Goal: Task Accomplishment & Management: Complete application form

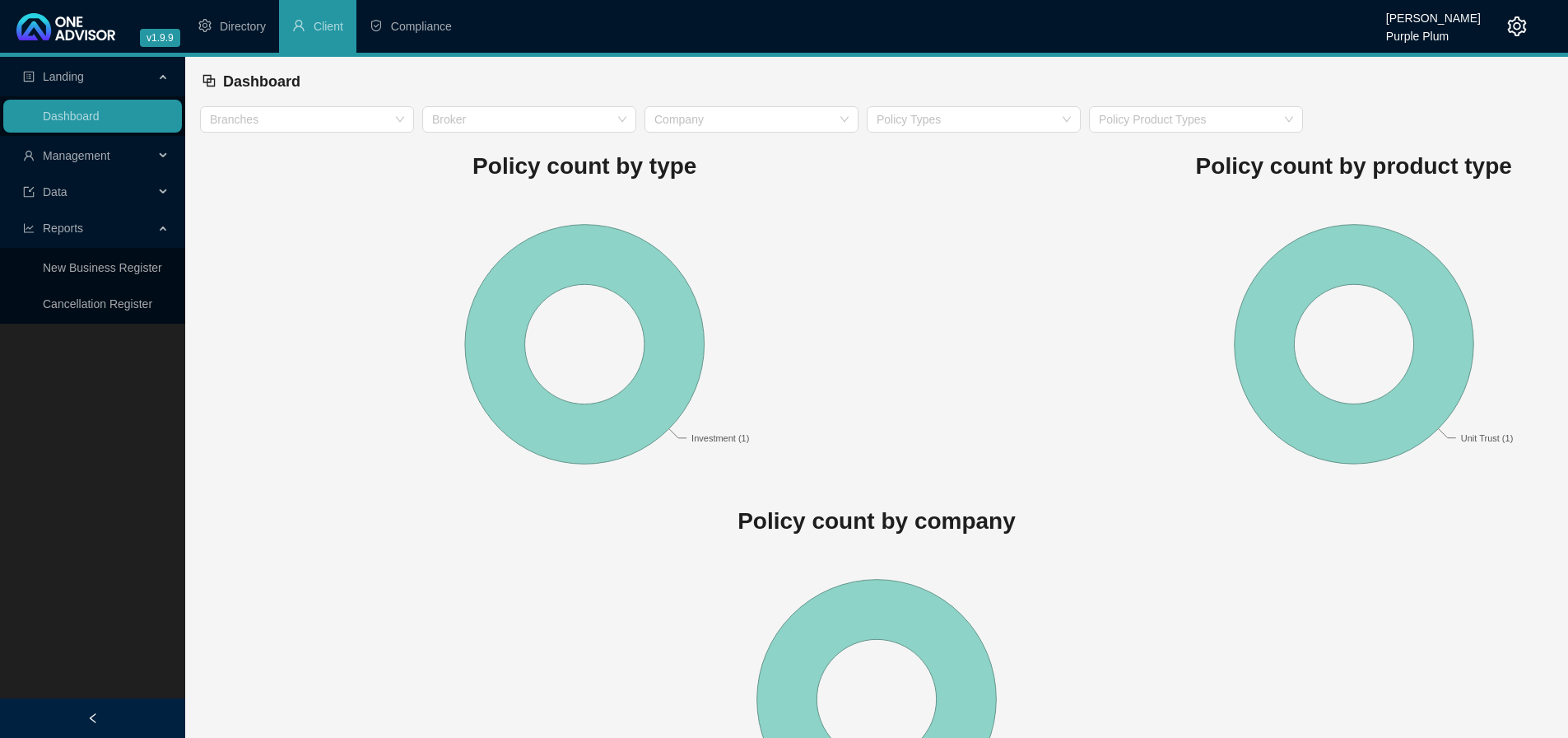
click at [56, 151] on span "Management" at bounding box center [77, 154] width 68 height 13
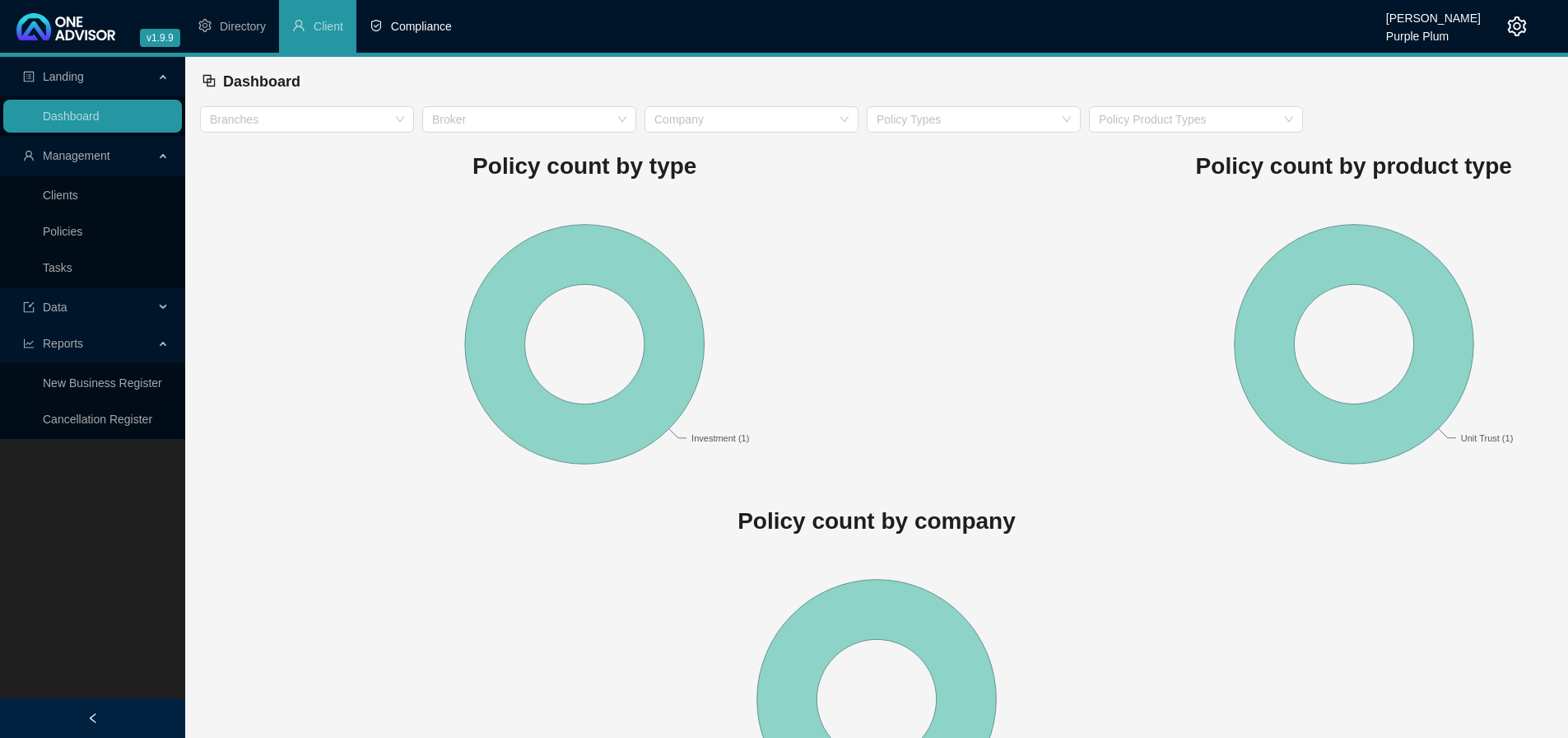
click at [419, 30] on span "Compliance" at bounding box center [421, 26] width 61 height 13
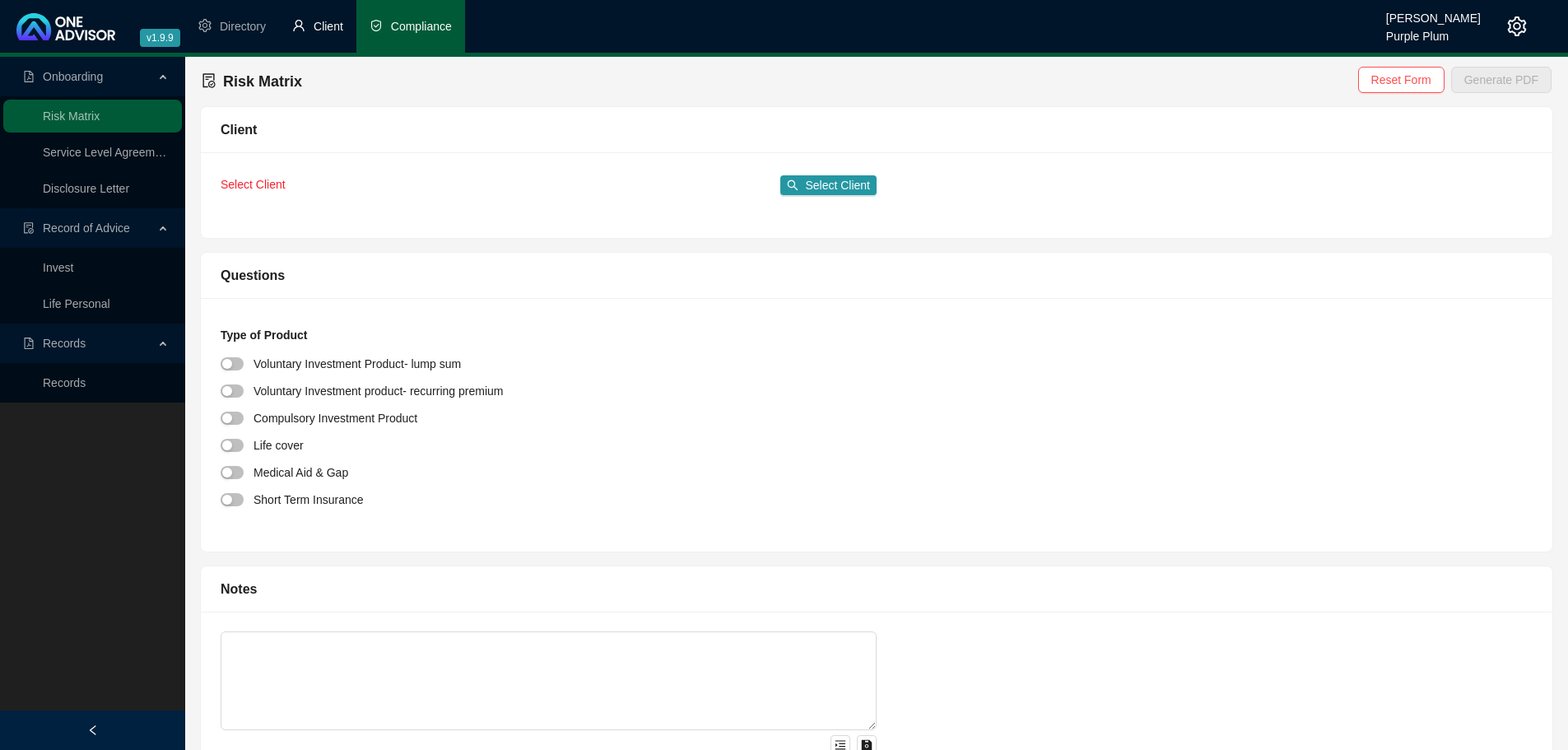
click at [312, 32] on li "Client" at bounding box center [318, 27] width 78 height 53
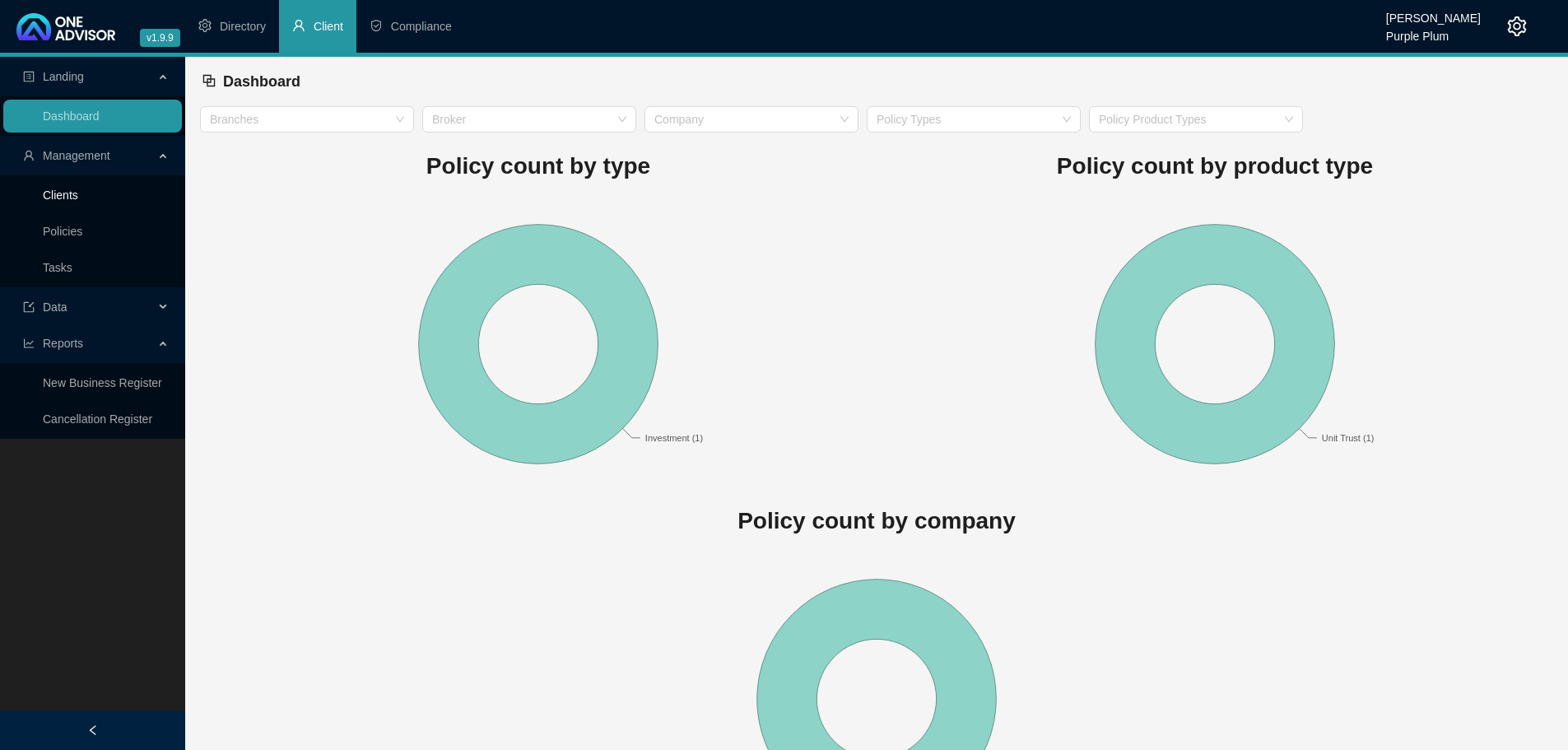
click at [78, 189] on link "Clients" at bounding box center [61, 195] width 35 height 13
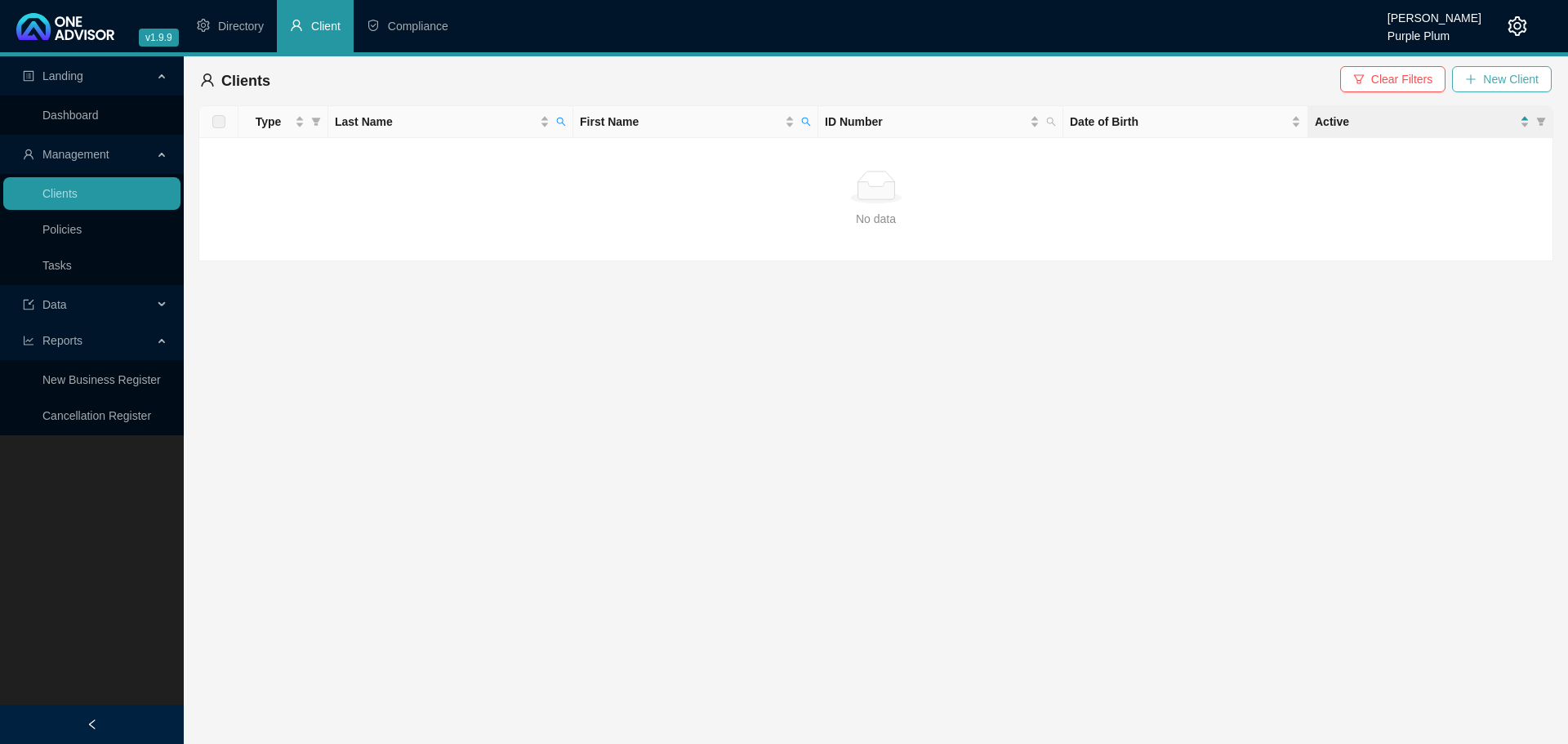
click at [1512, 85] on span "New Client" at bounding box center [1510, 79] width 56 height 18
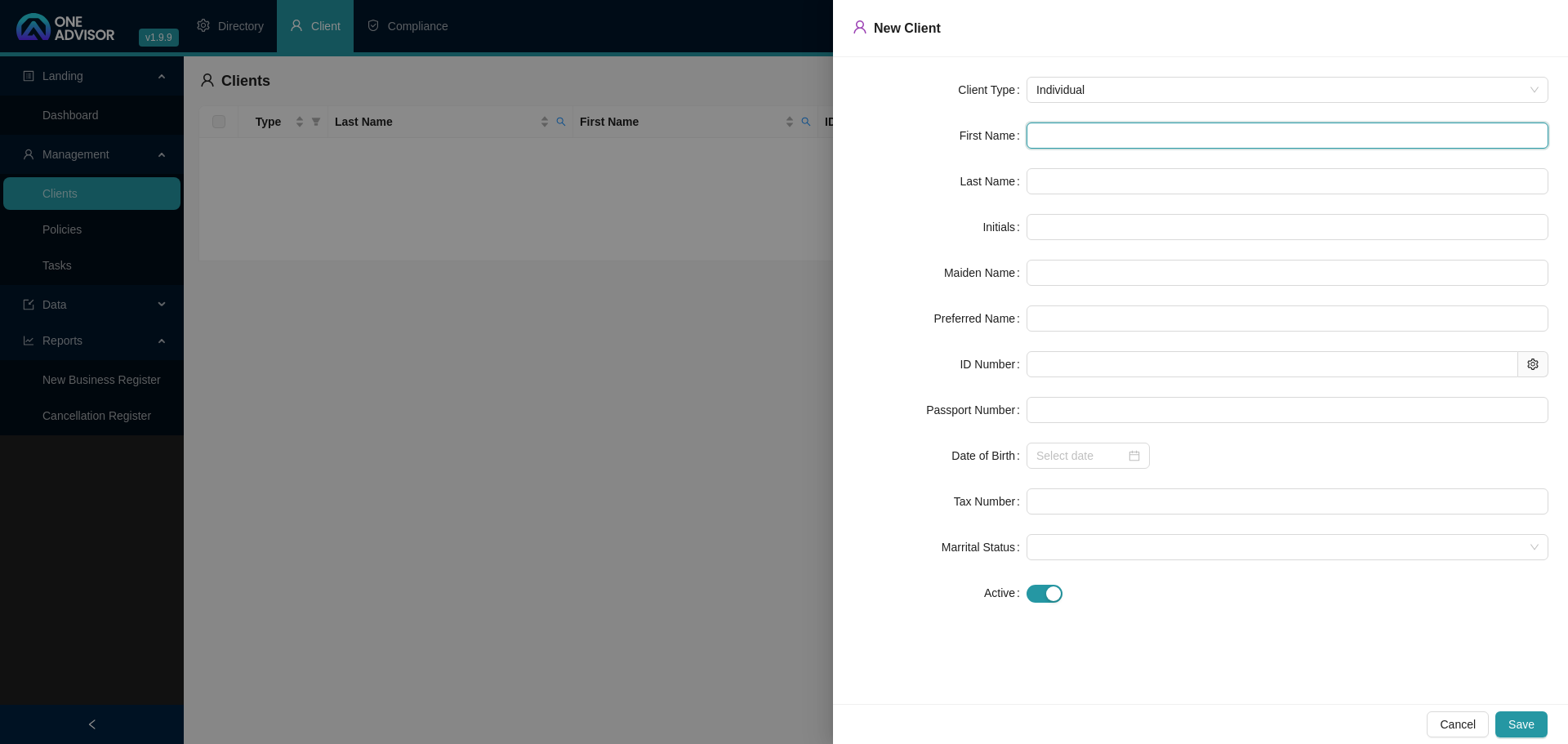
click at [1069, 129] on input "text" at bounding box center [1288, 135] width 522 height 26
type input "B"
type input "BE"
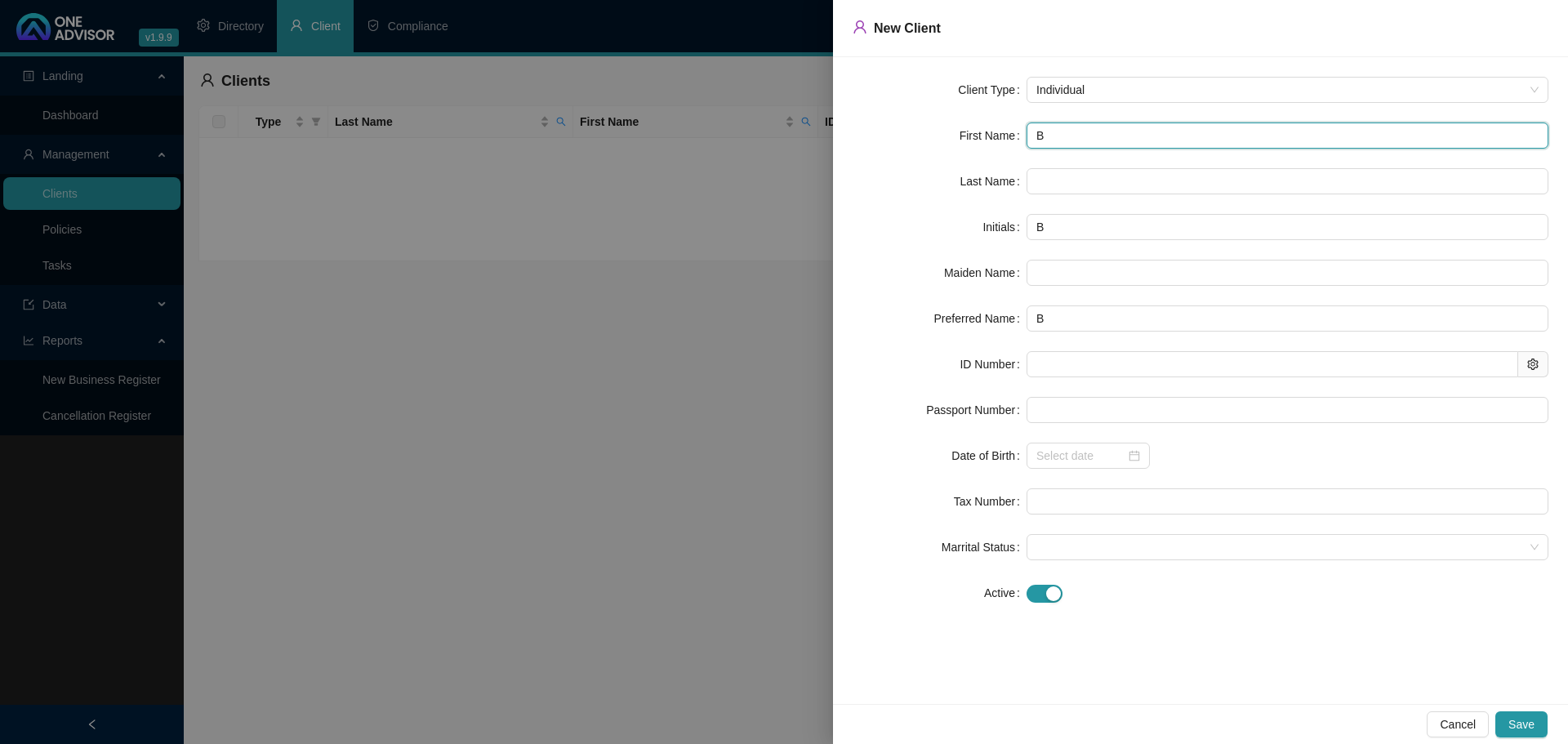
type input "BE"
type input "BEL"
type input "BELI"
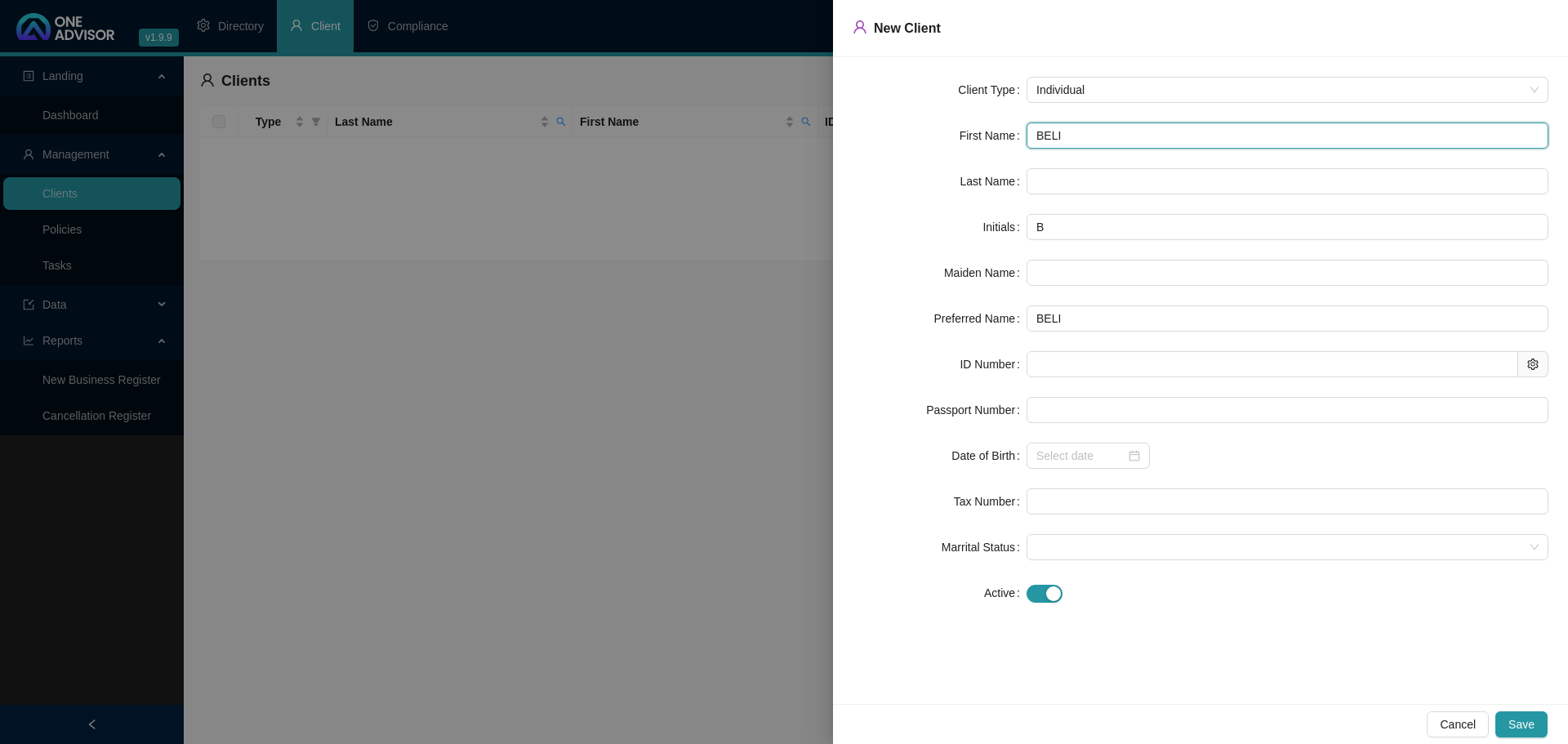
type input "[PERSON_NAME]"
type input "BELIND"
type input "[PERSON_NAME]"
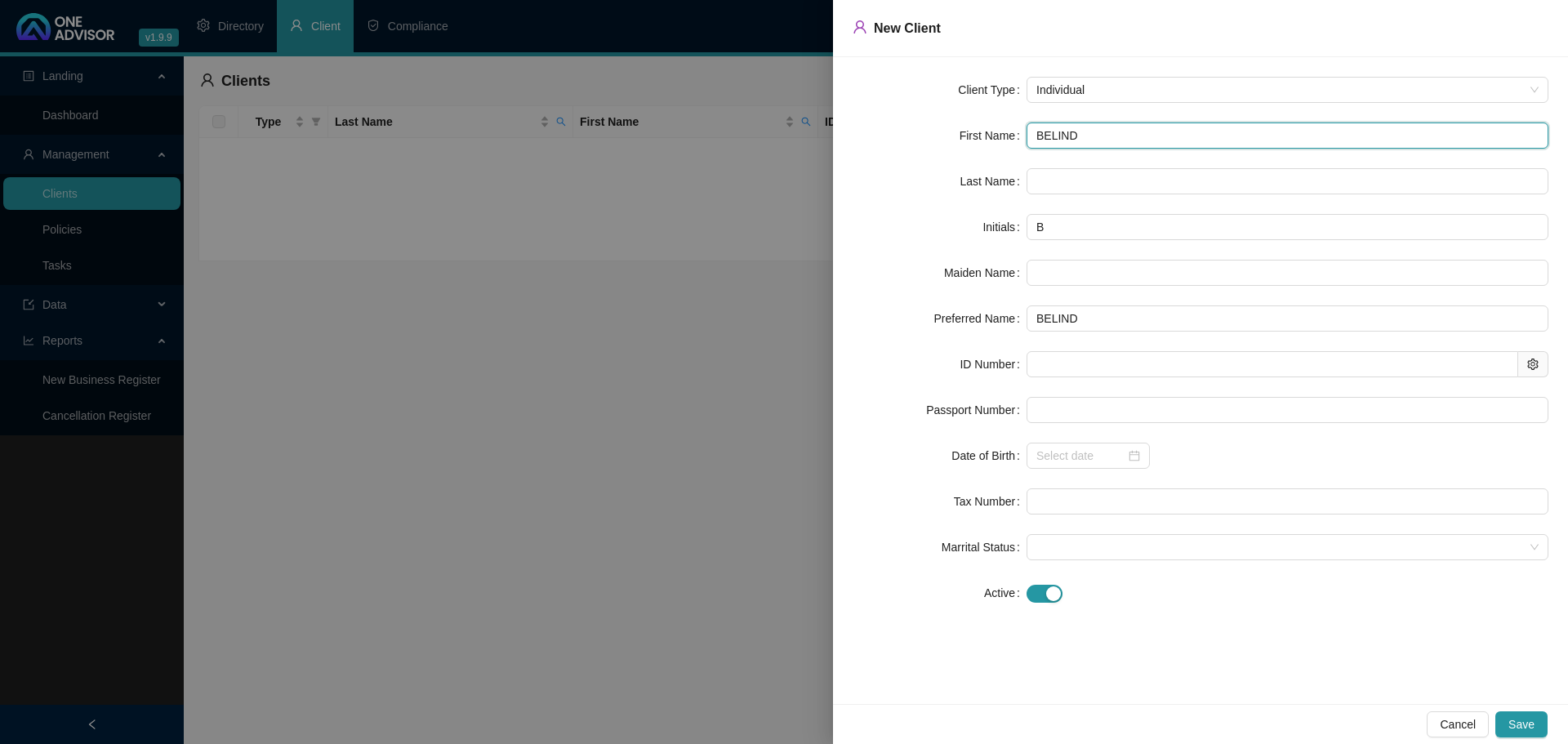
type input "[PERSON_NAME]"
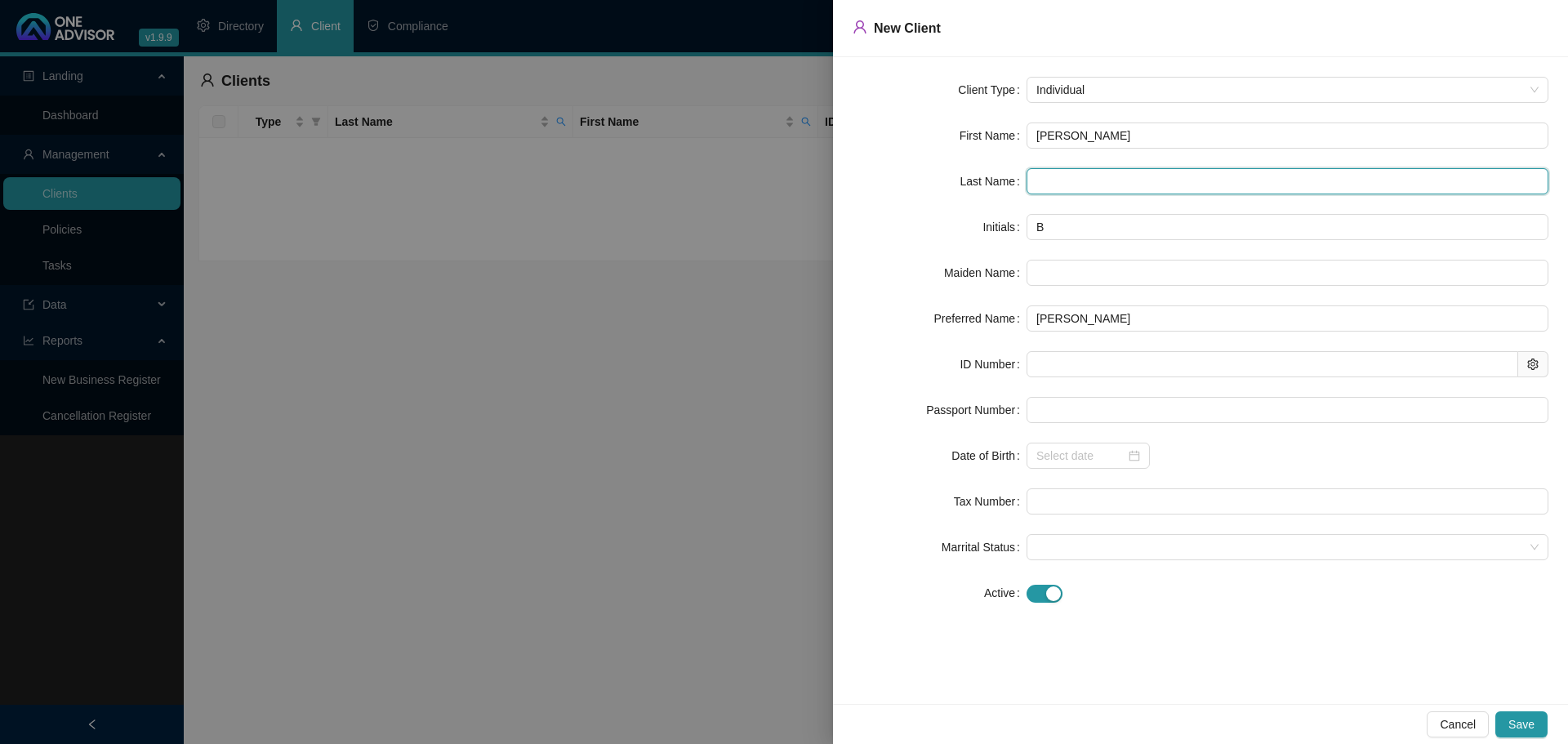
click at [1042, 183] on input "text" at bounding box center [1288, 181] width 522 height 26
type input "MATTHEE"
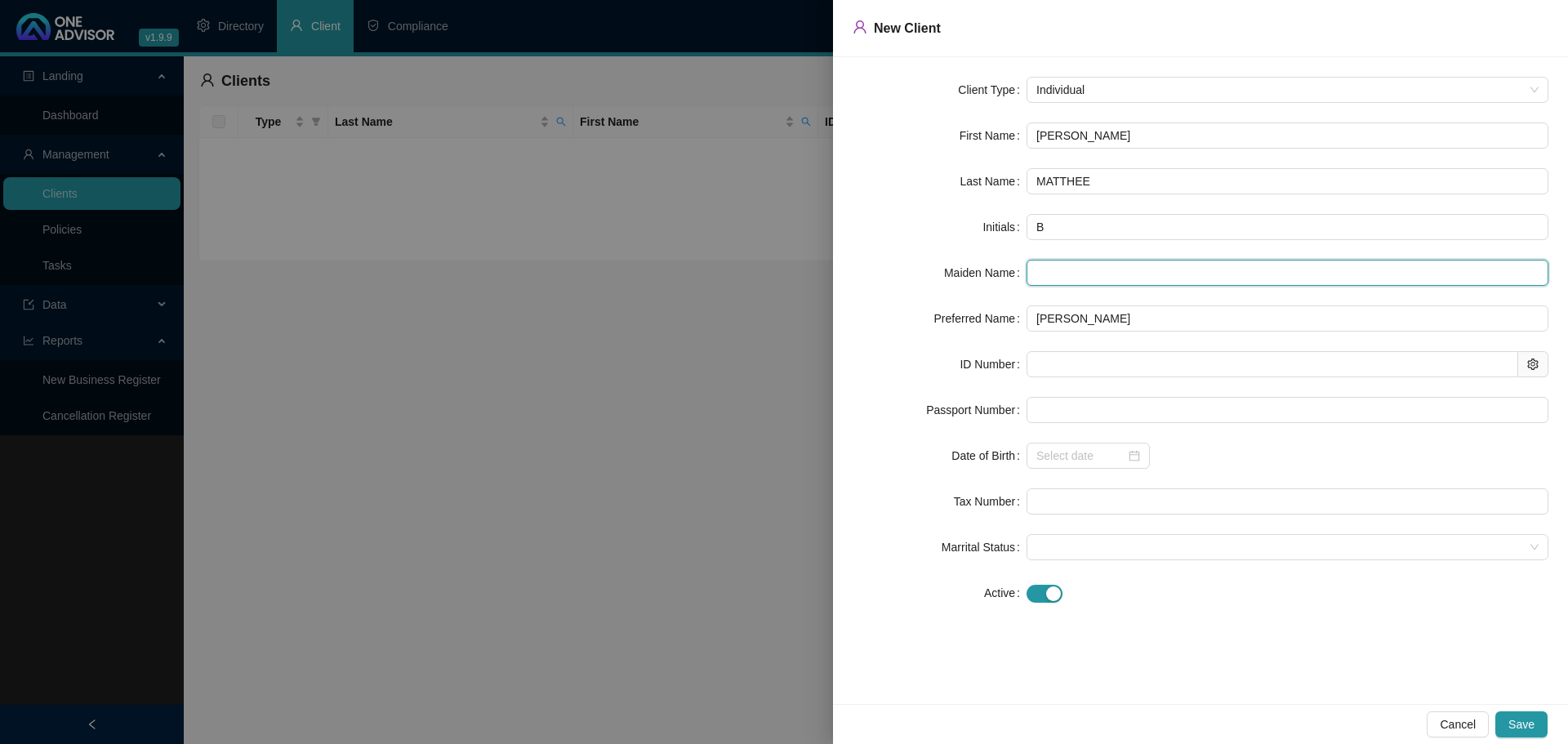
click at [1063, 275] on input "text" at bounding box center [1288, 272] width 522 height 26
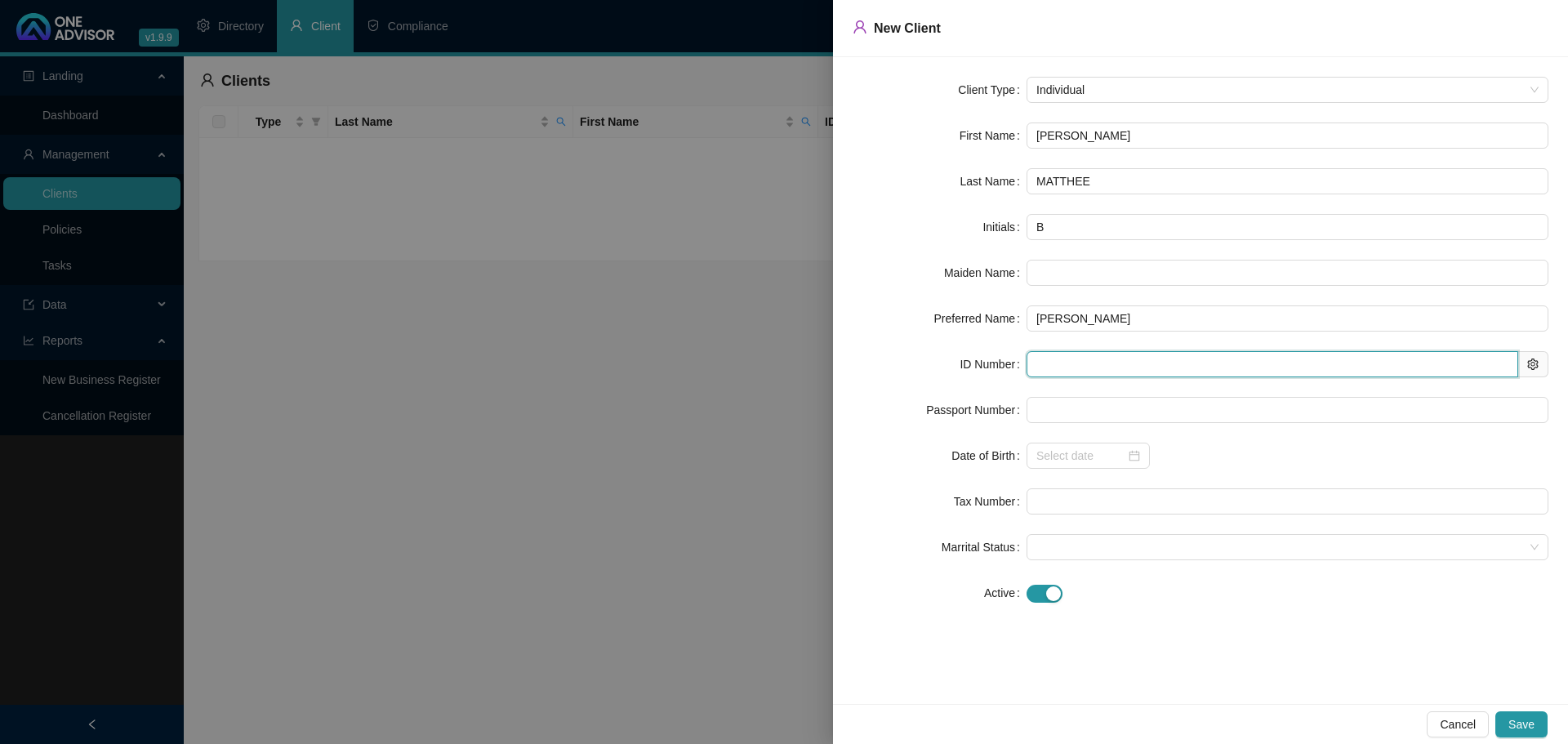
drag, startPoint x: 1064, startPoint y: 364, endPoint x: 1172, endPoint y: 424, distance: 123.5
click at [1070, 366] on input "text" at bounding box center [1273, 364] width 492 height 26
type input "980210"
type input "[DATE]"
type input "9802100107085"
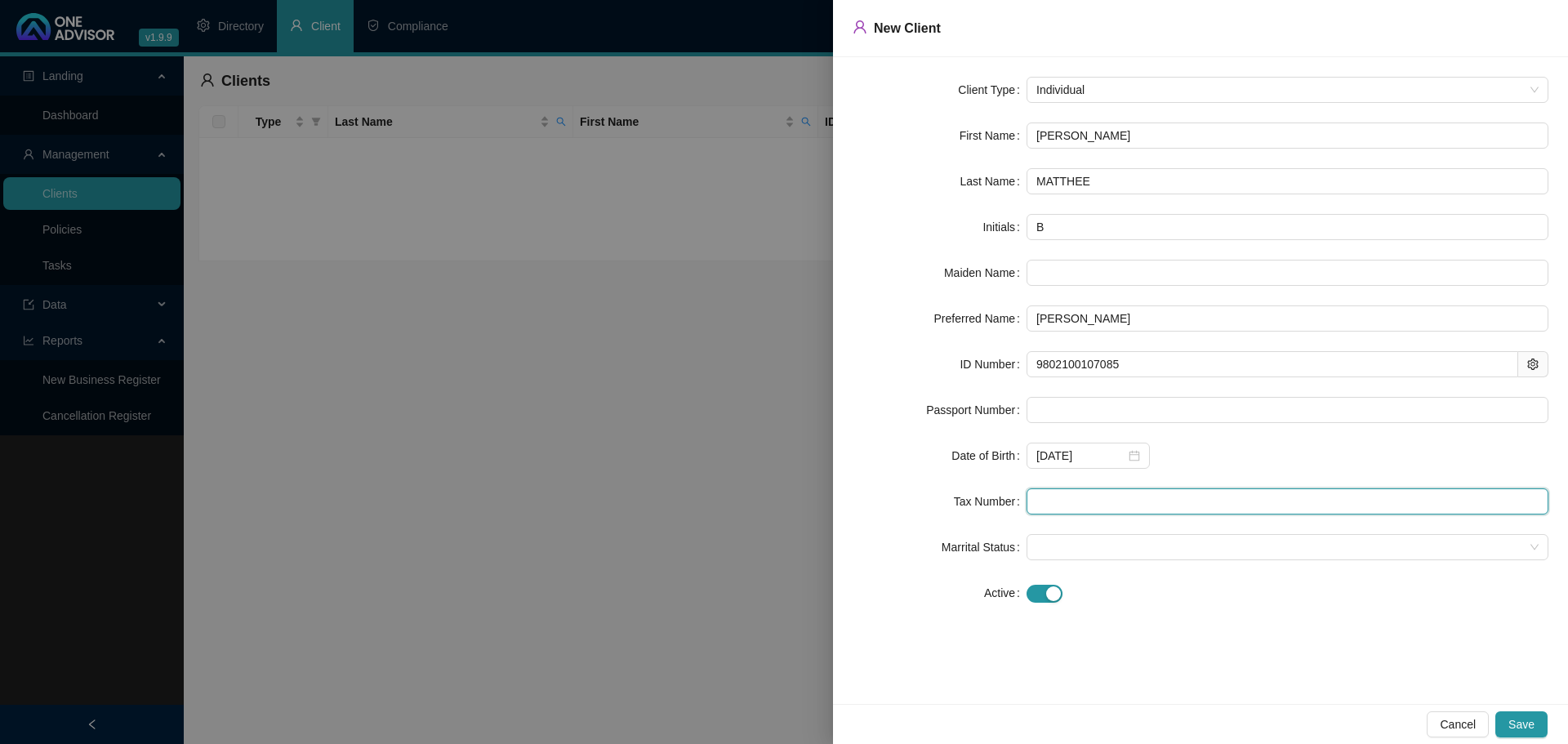
click at [1078, 497] on input "text" at bounding box center [1288, 501] width 522 height 26
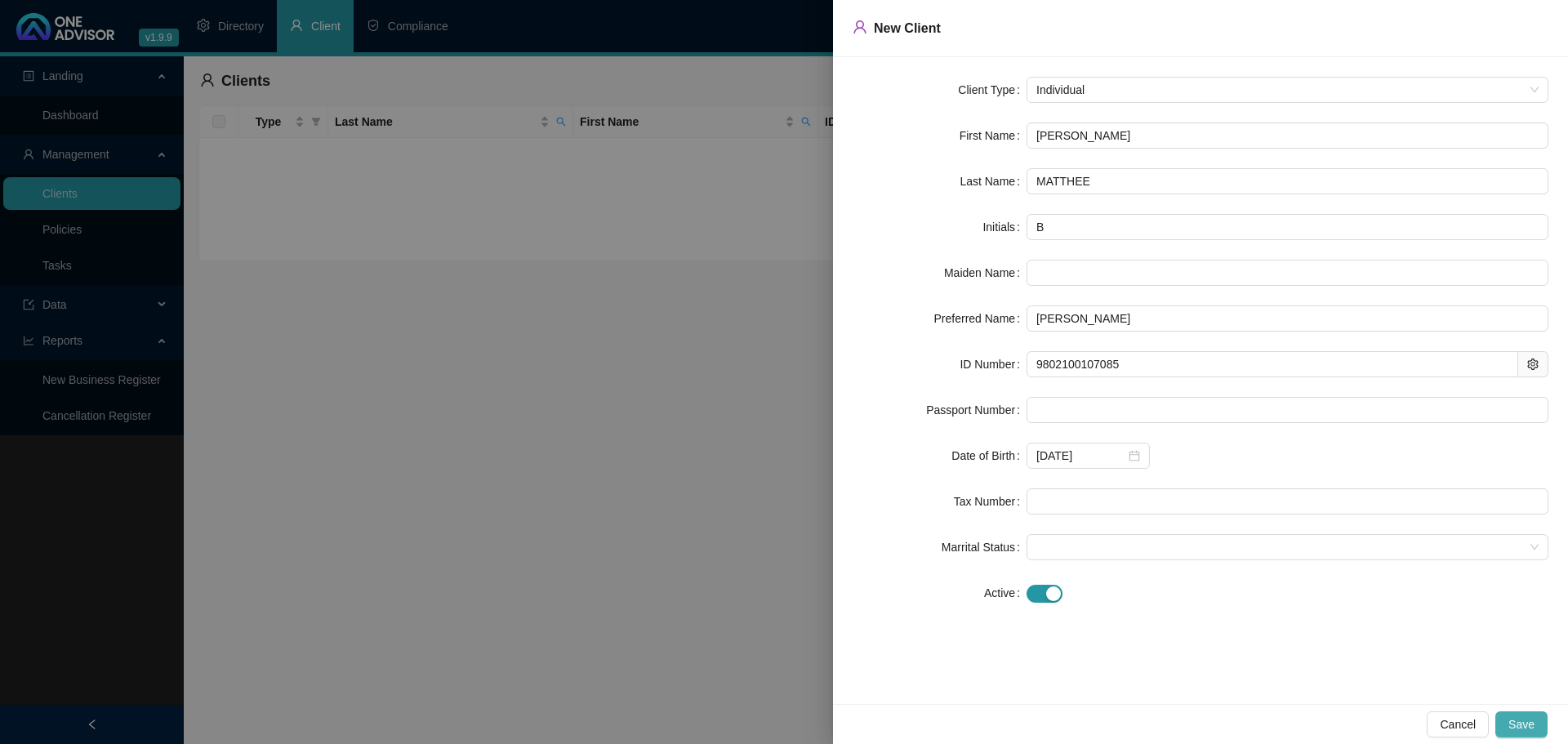
click at [1537, 727] on button "Save" at bounding box center [1522, 724] width 53 height 26
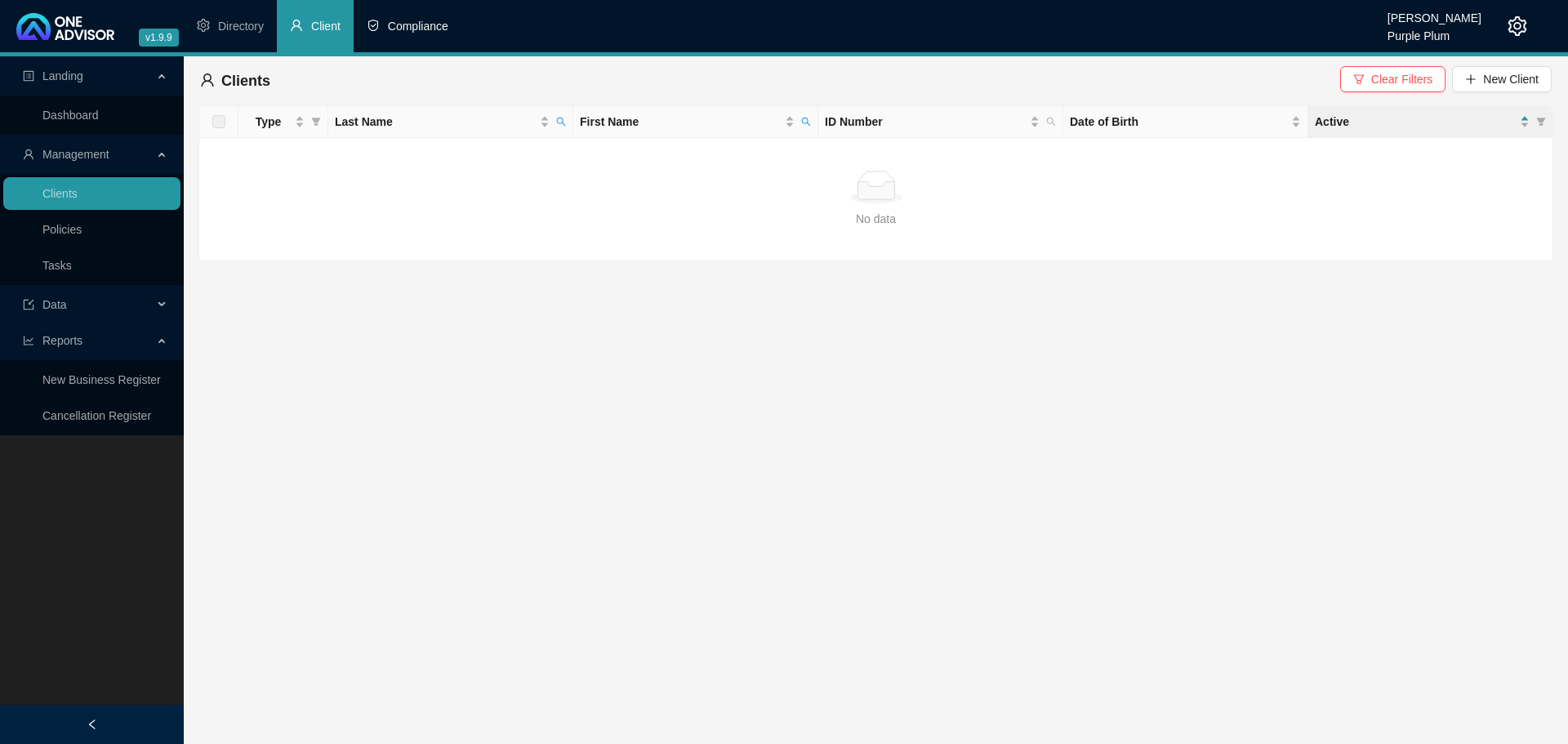
click at [412, 24] on span "Compliance" at bounding box center [418, 25] width 61 height 13
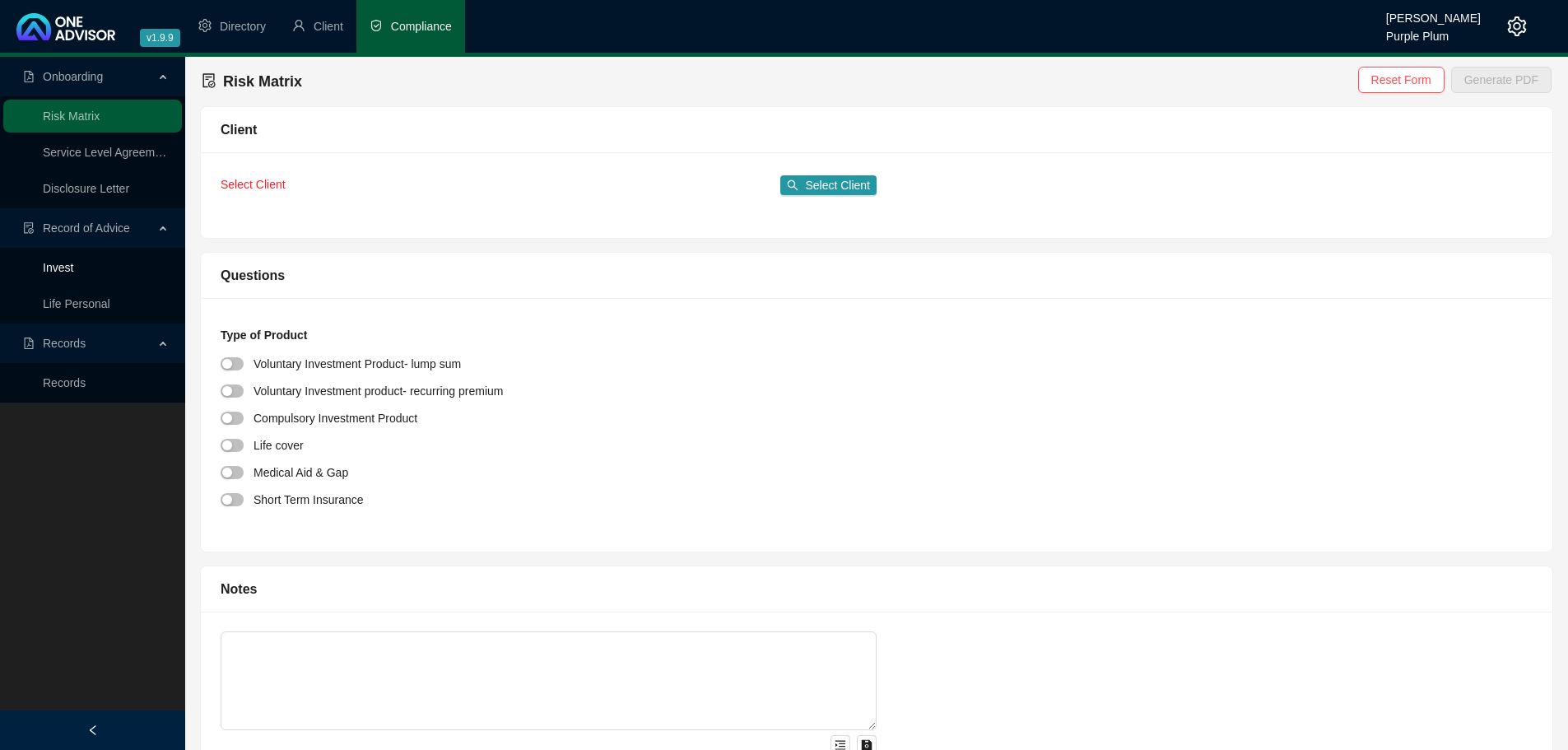
click at [73, 261] on link "Invest" at bounding box center [58, 267] width 30 height 13
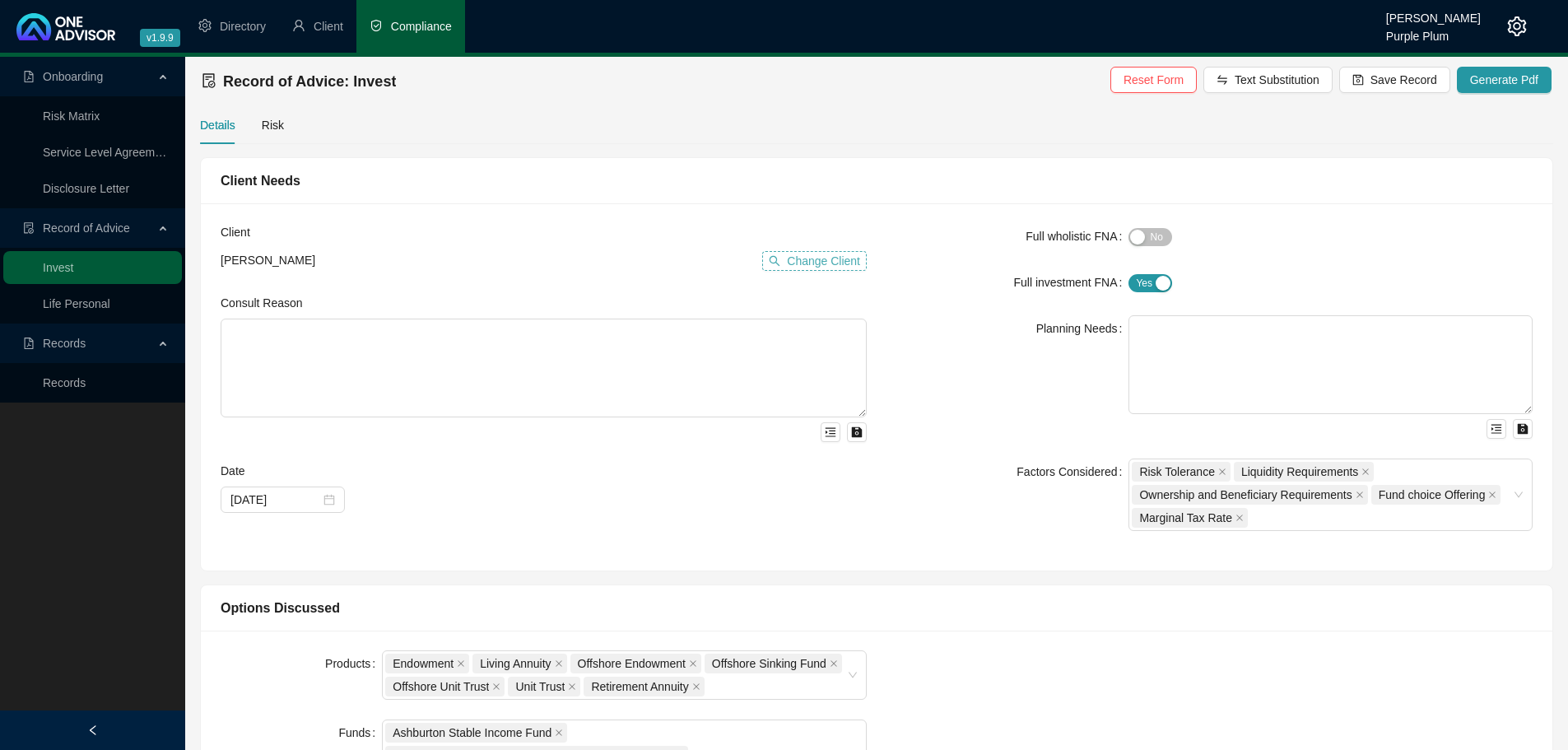
click at [809, 261] on span "Change Client" at bounding box center [823, 261] width 73 height 18
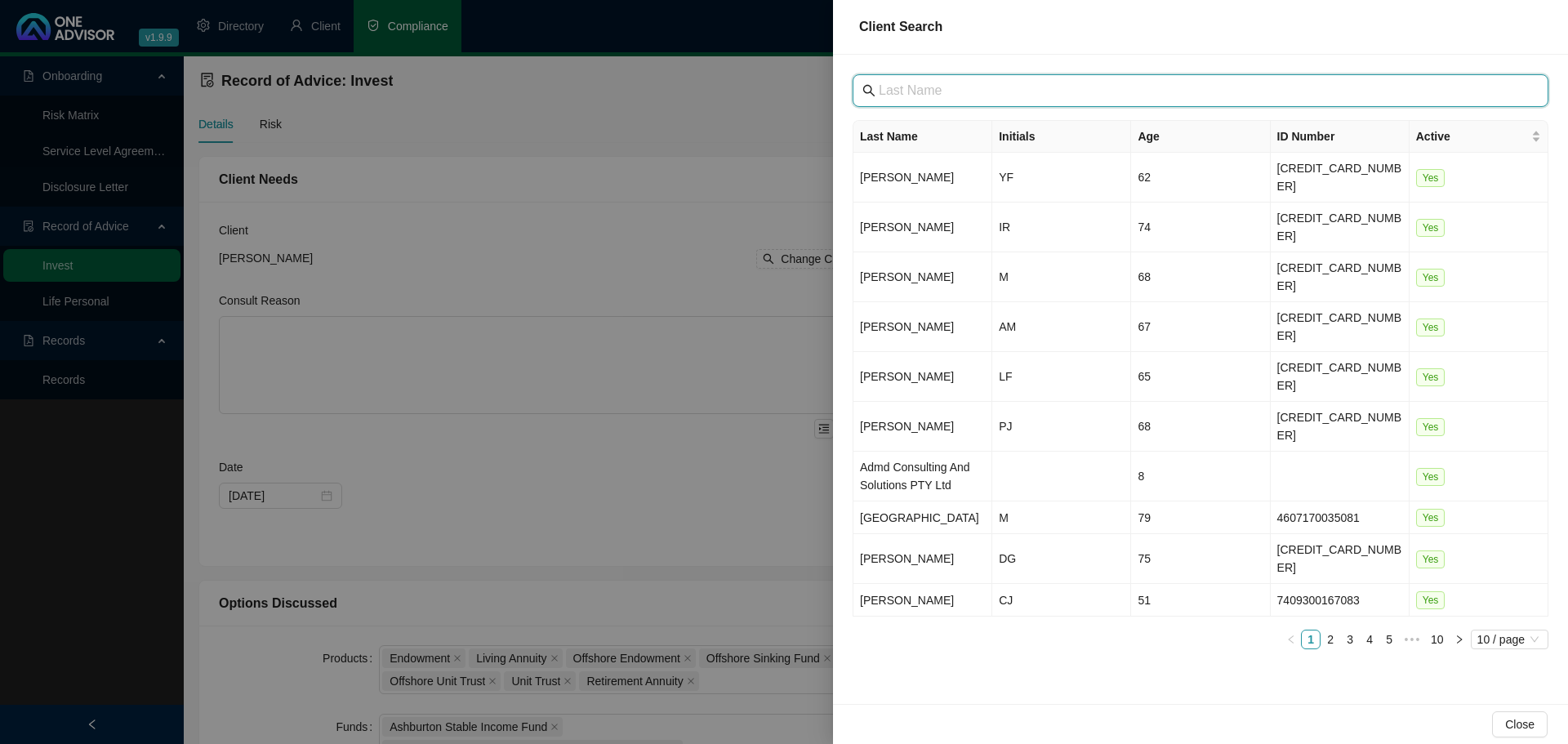
click at [926, 94] on input "text" at bounding box center [1202, 91] width 647 height 20
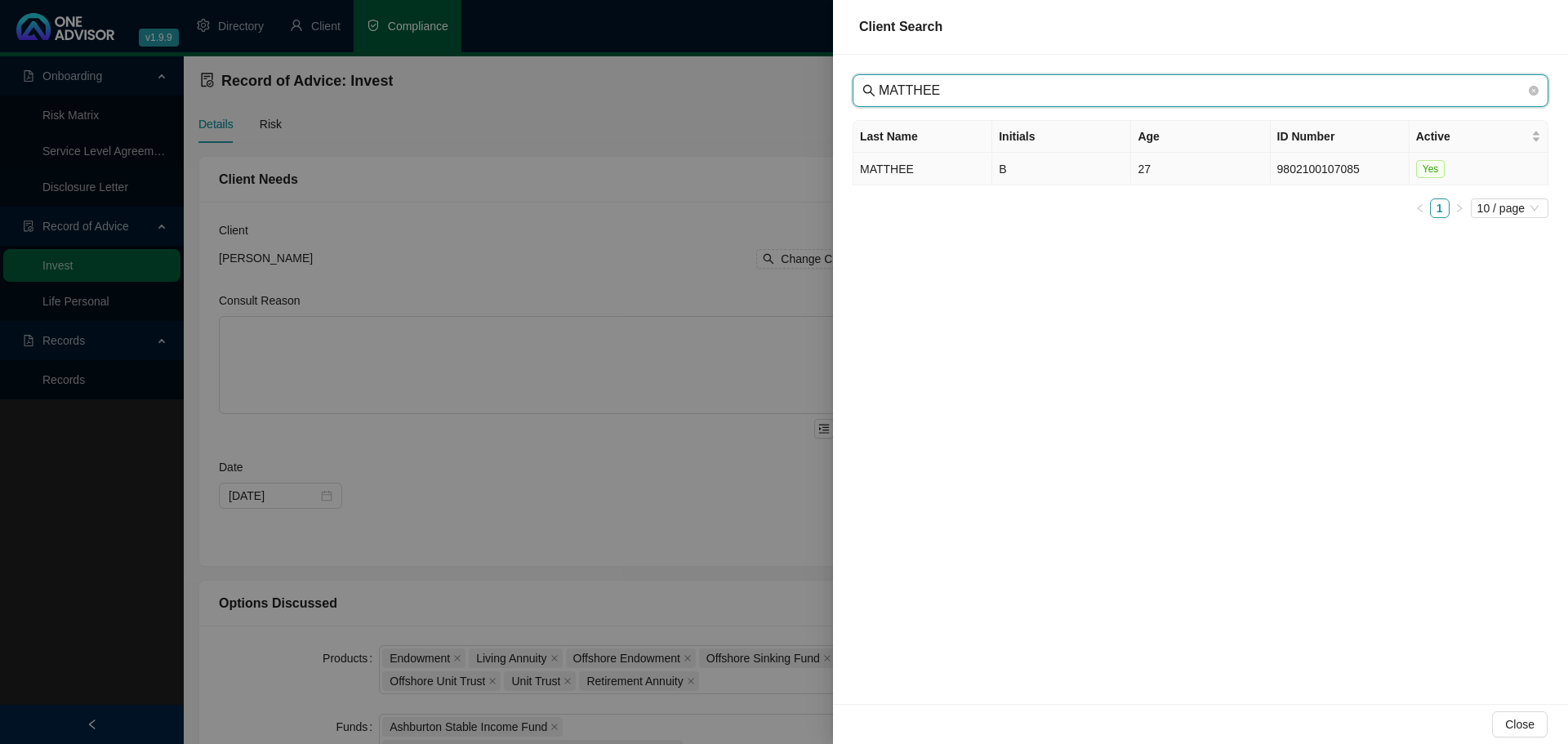
type input "MATTHEE"
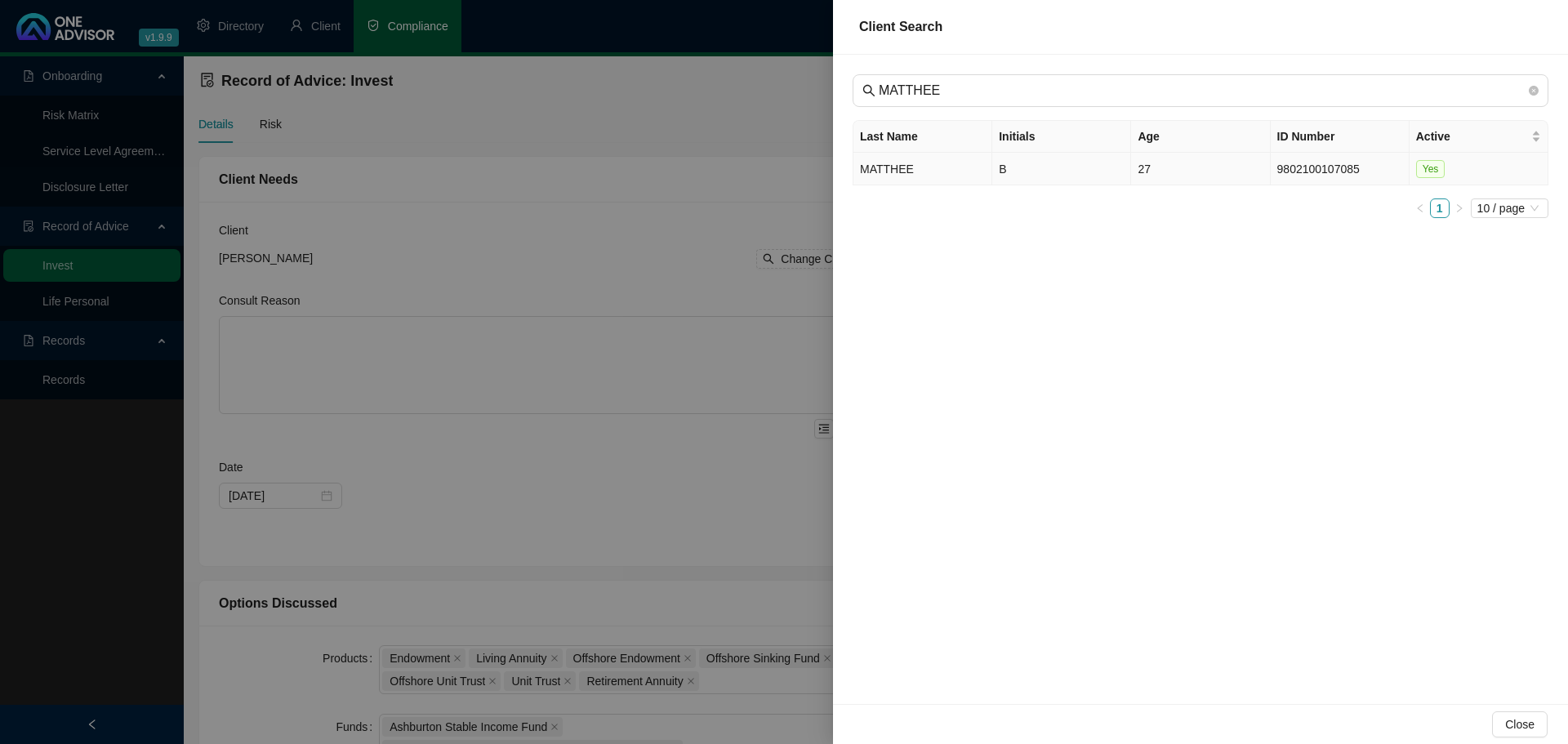
click at [953, 165] on td "MATTHEE" at bounding box center [923, 168] width 139 height 32
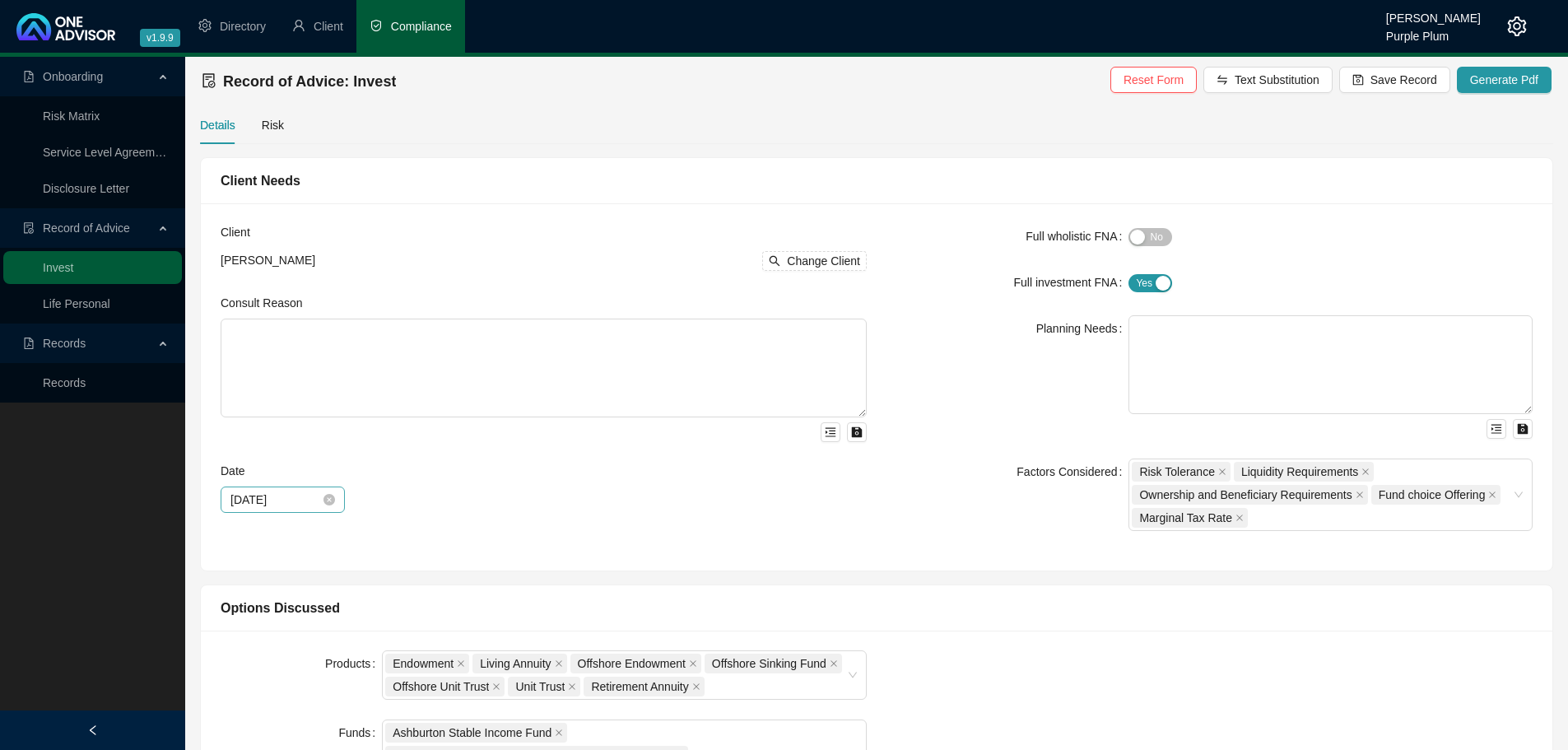
click at [341, 498] on div "[DATE]" at bounding box center [282, 499] width 124 height 27
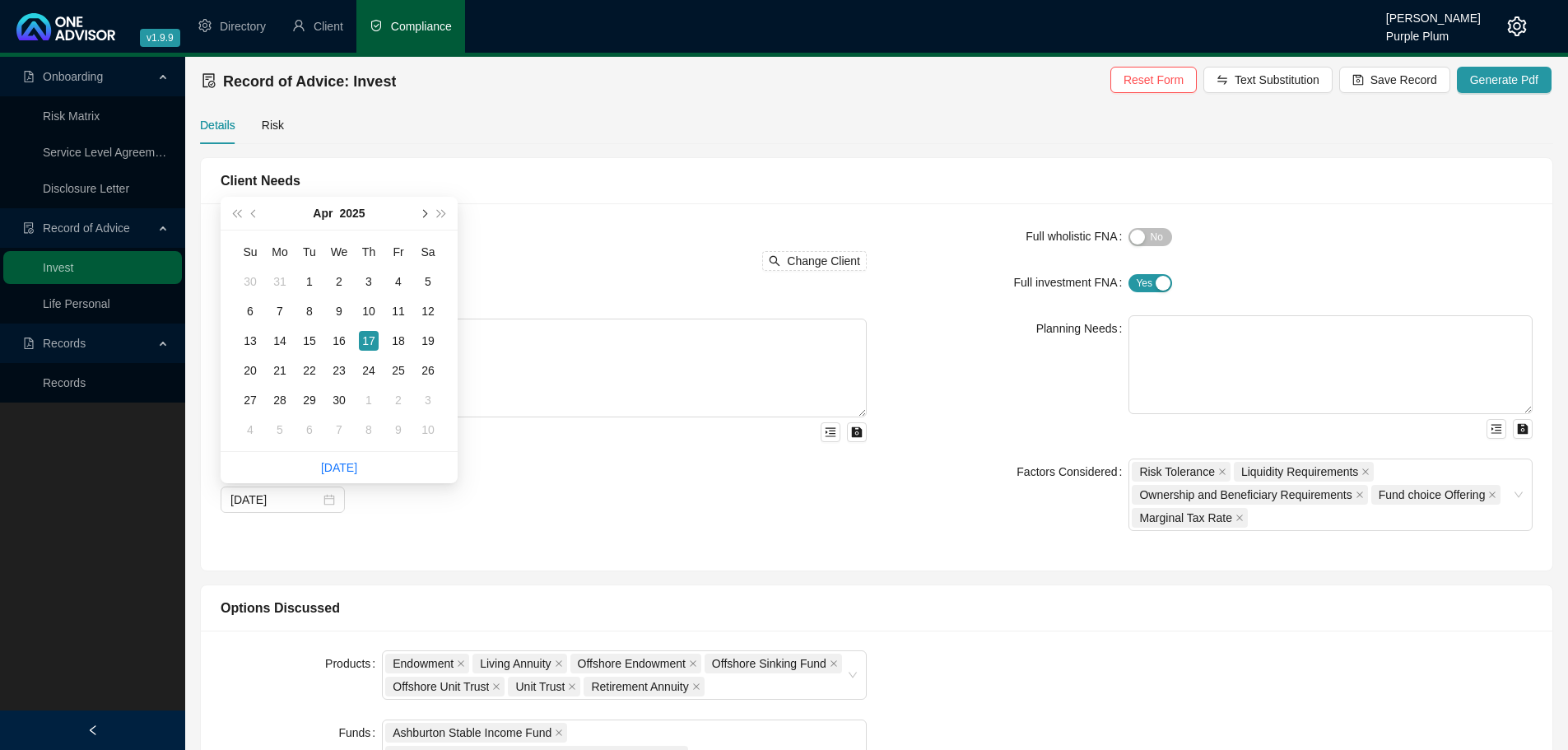
click at [421, 214] on span "next-year" at bounding box center [423, 214] width 8 height 8
type input "[DATE]"
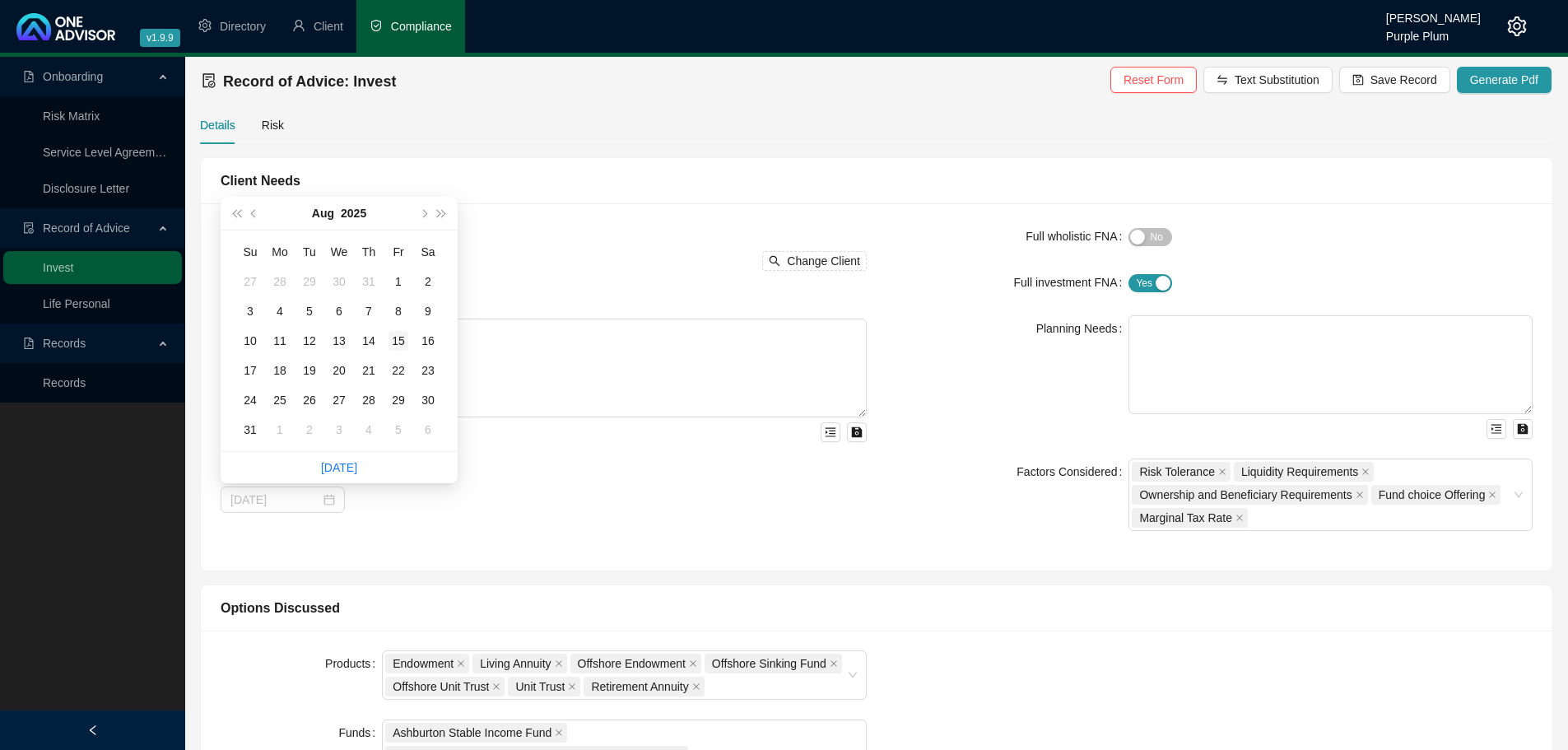
click at [397, 330] on td "15" at bounding box center [398, 341] width 30 height 30
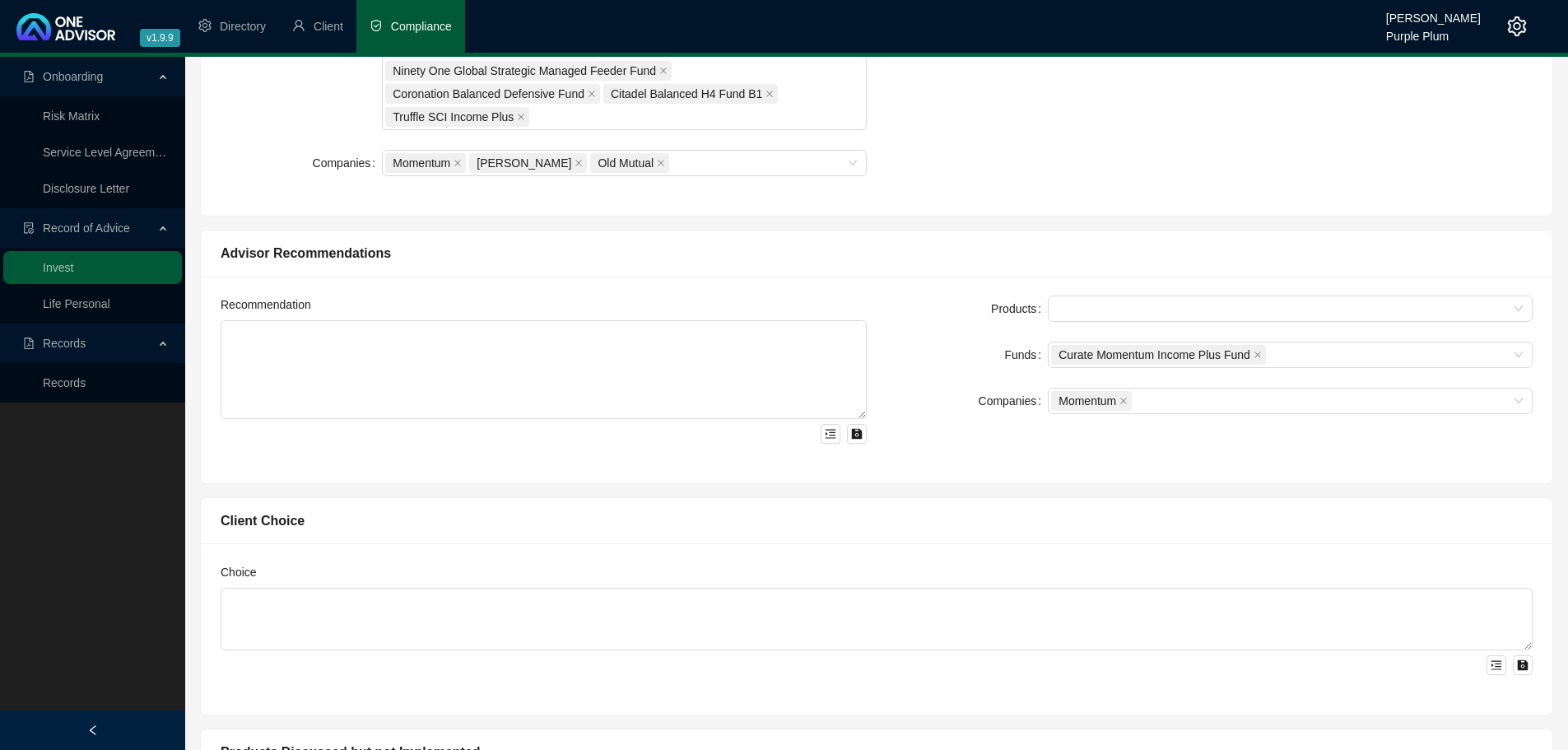
scroll to position [906, 0]
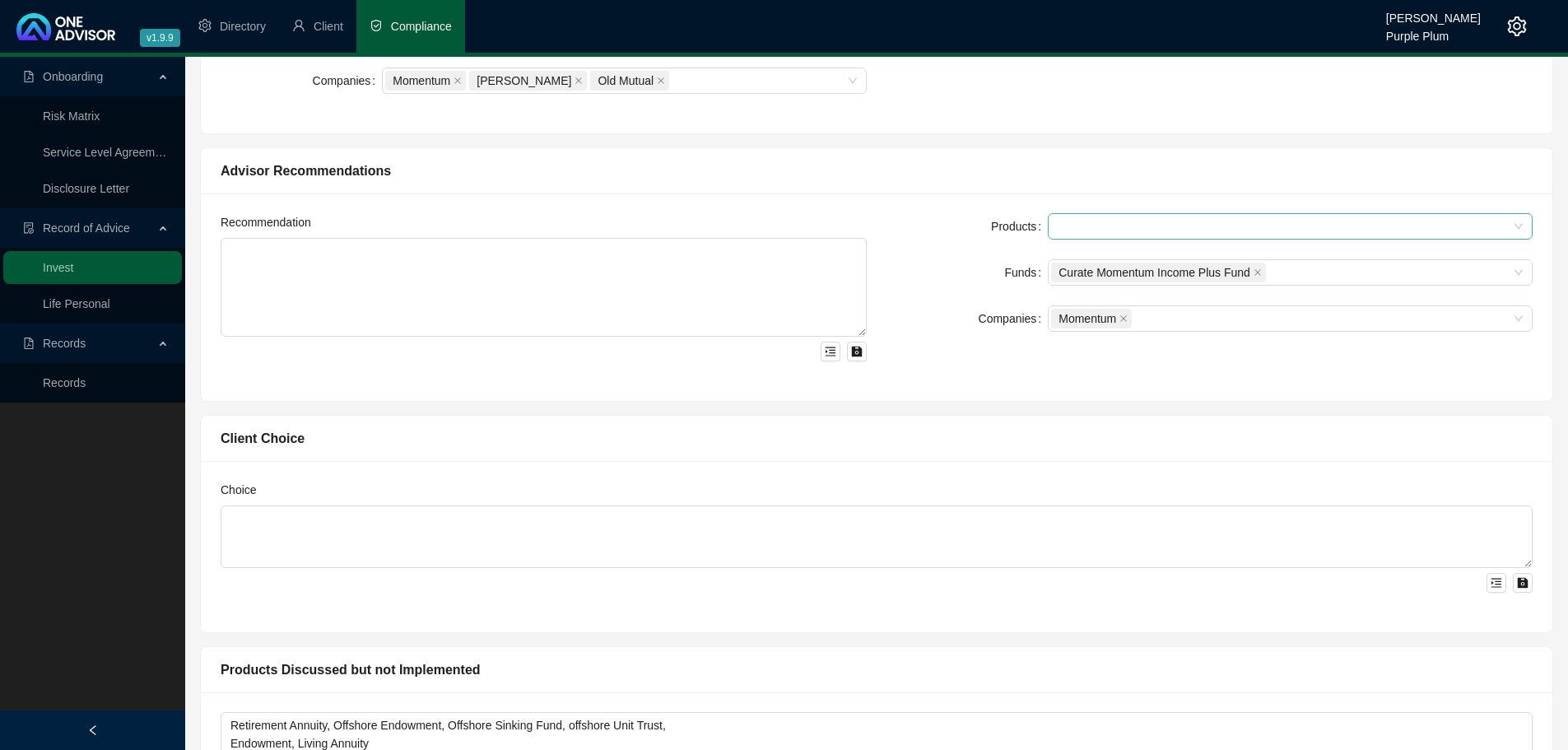
click at [1115, 235] on div at bounding box center [1290, 226] width 485 height 27
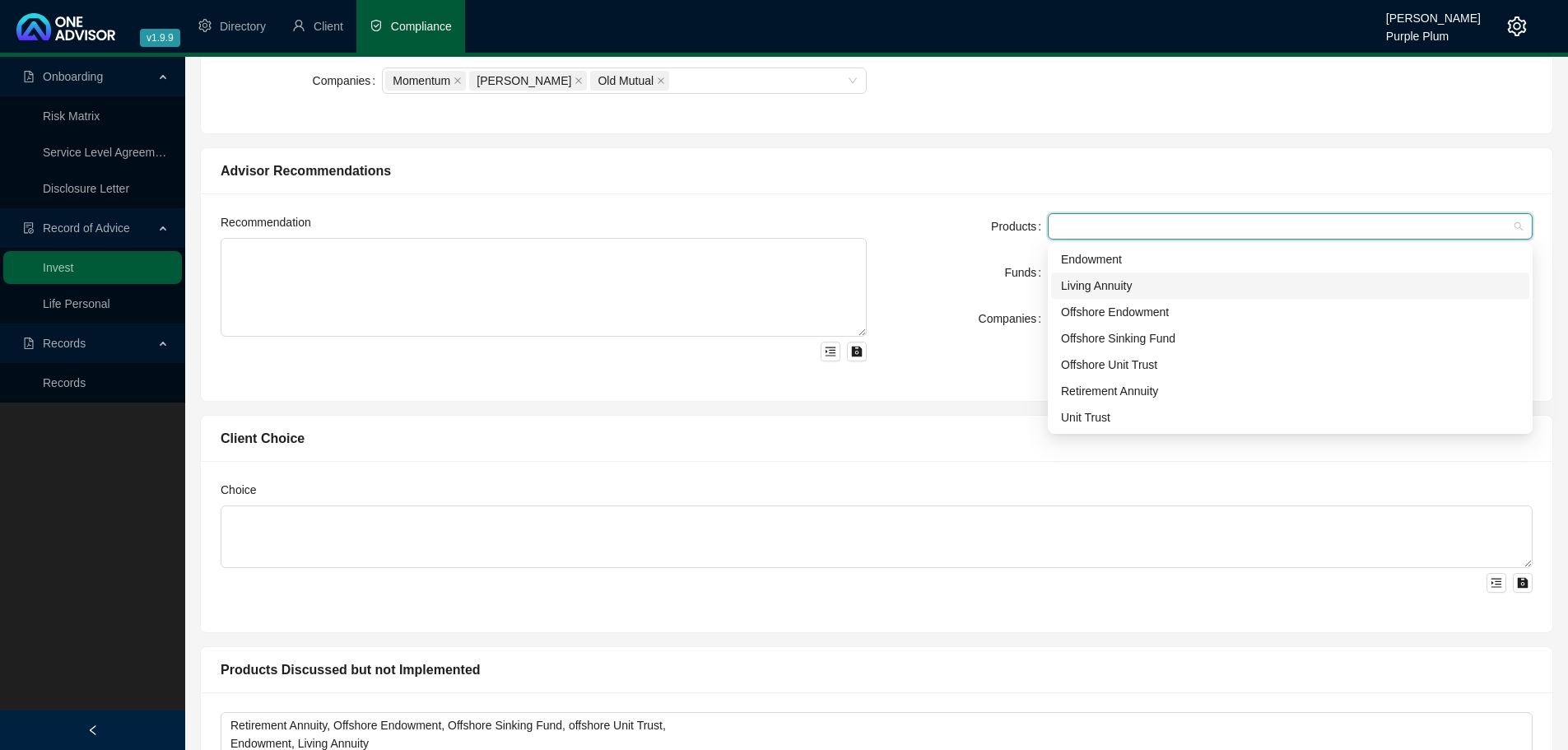
click at [1112, 289] on div "Living Annuity" at bounding box center [1290, 285] width 458 height 18
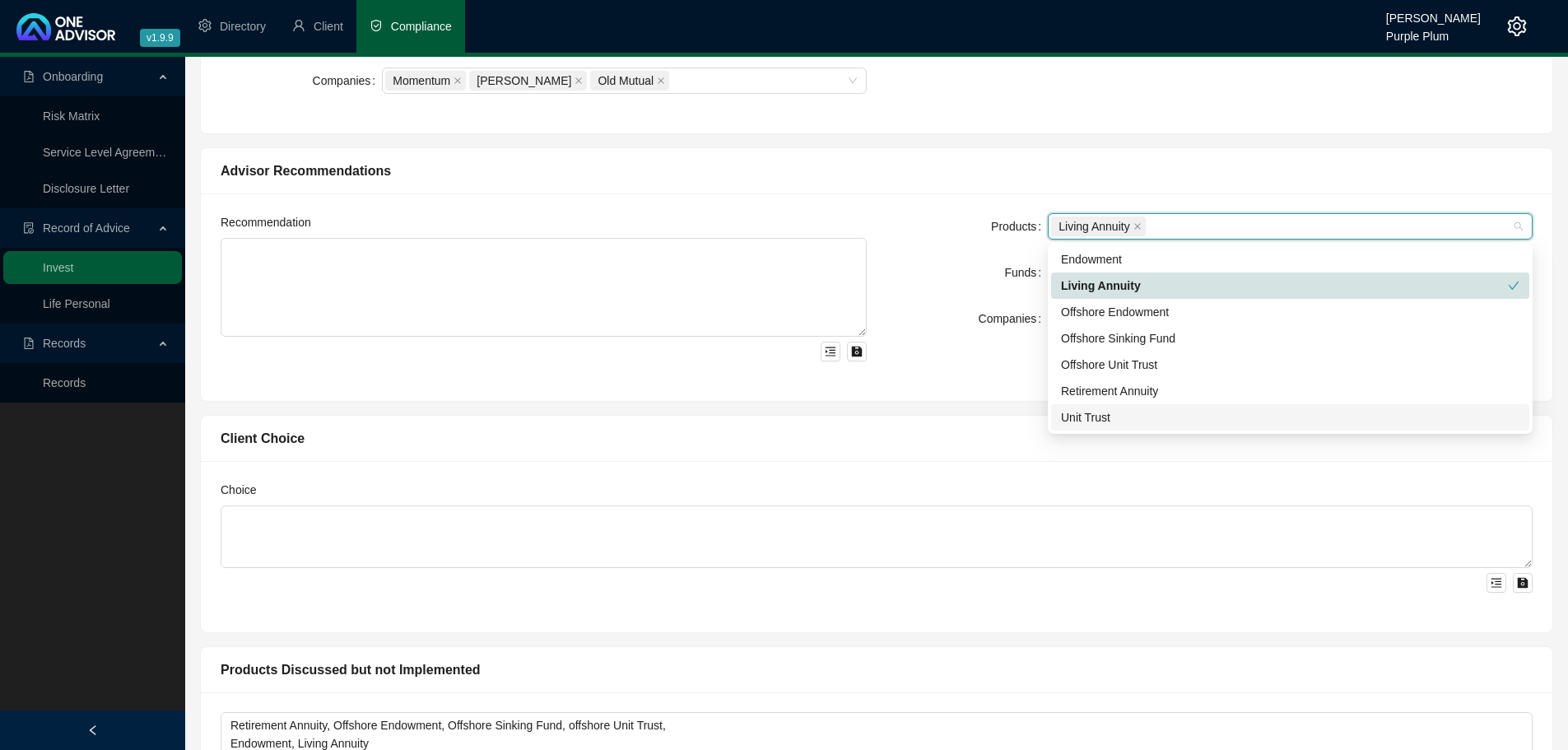
click at [970, 416] on div "Client Choice" at bounding box center [876, 438] width 1352 height 46
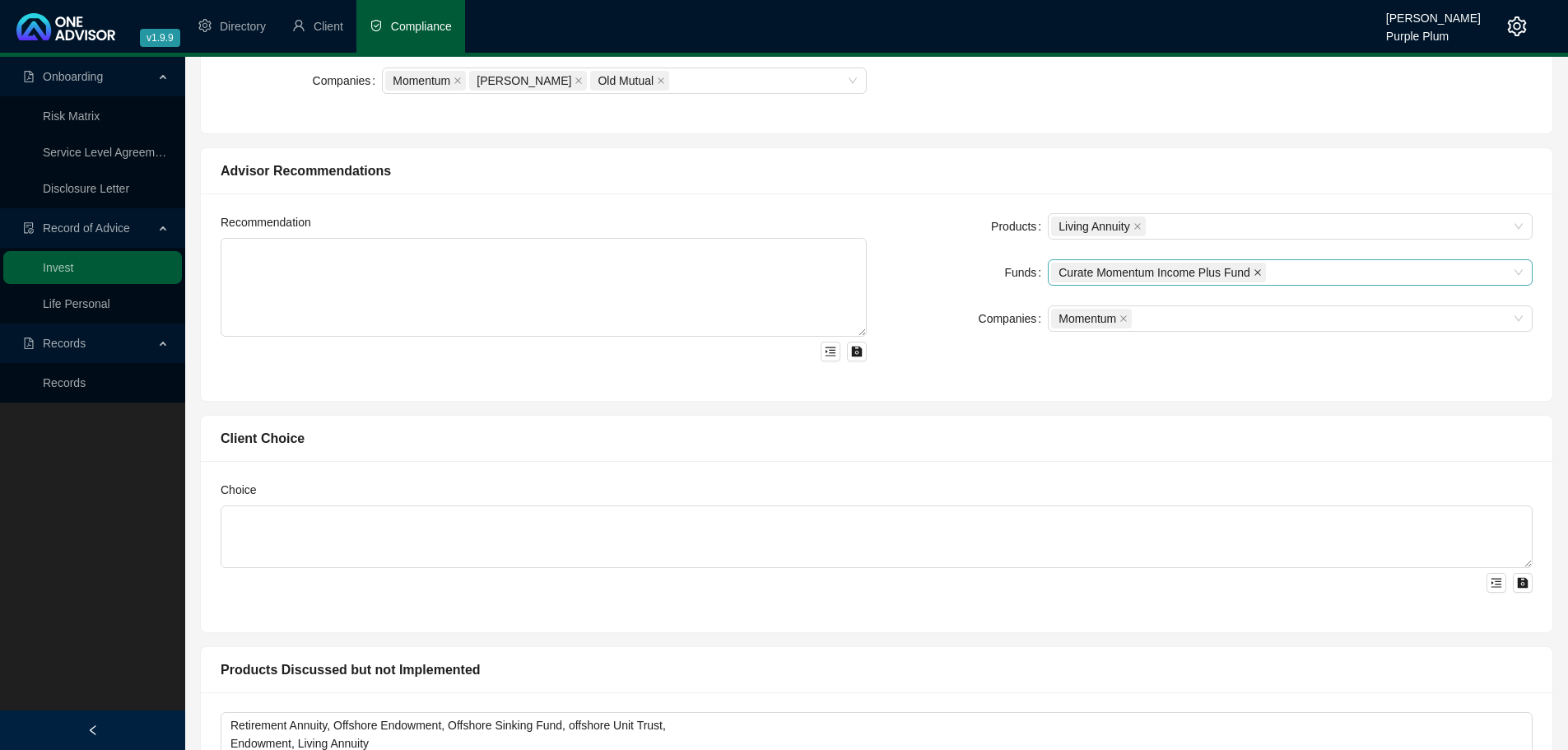
click at [1253, 272] on icon "close" at bounding box center [1257, 273] width 8 height 8
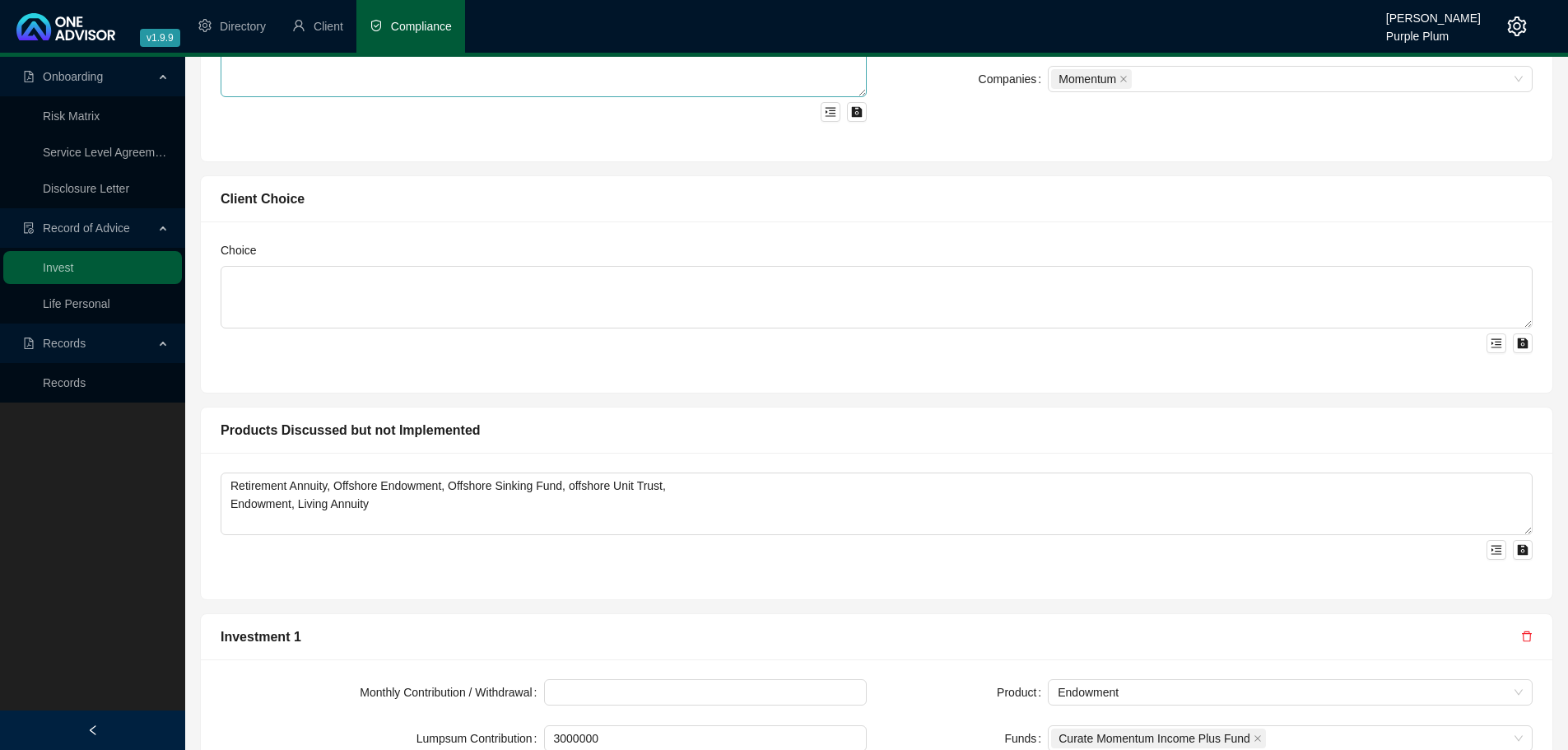
scroll to position [1153, 0]
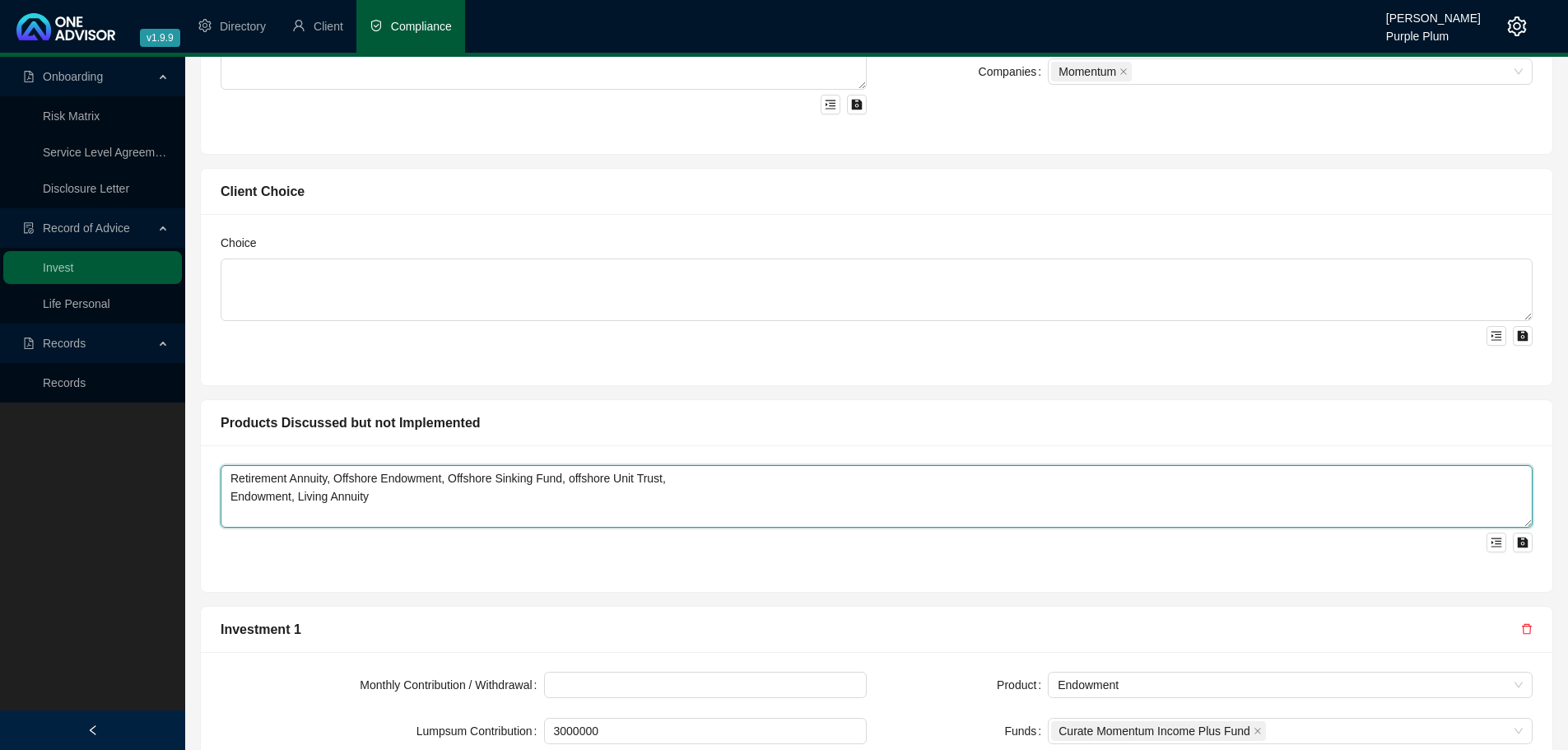
drag, startPoint x: 345, startPoint y: 506, endPoint x: 400, endPoint y: 502, distance: 55.1
click at [345, 505] on textarea "Retirement Annuity, Offshore Endowment, Offshore Sinking Fund, offshore Unit Tr…" at bounding box center [876, 497] width 1312 height 63
click at [400, 502] on textarea "Retirement Annuity, Offshore Endowment, Offshore Sinking Fund, offshore Unit Tr…" at bounding box center [876, 497] width 1312 height 63
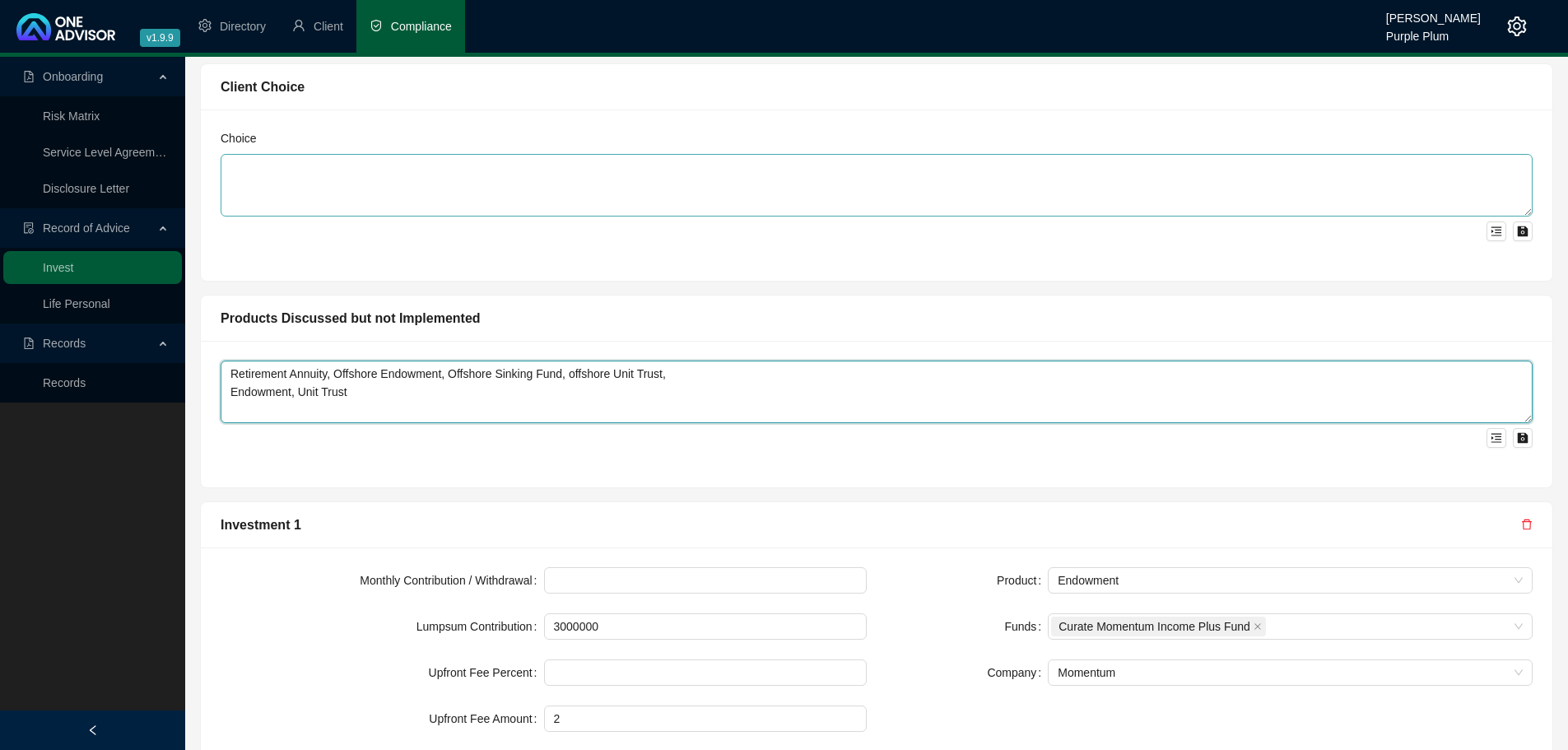
scroll to position [1399, 0]
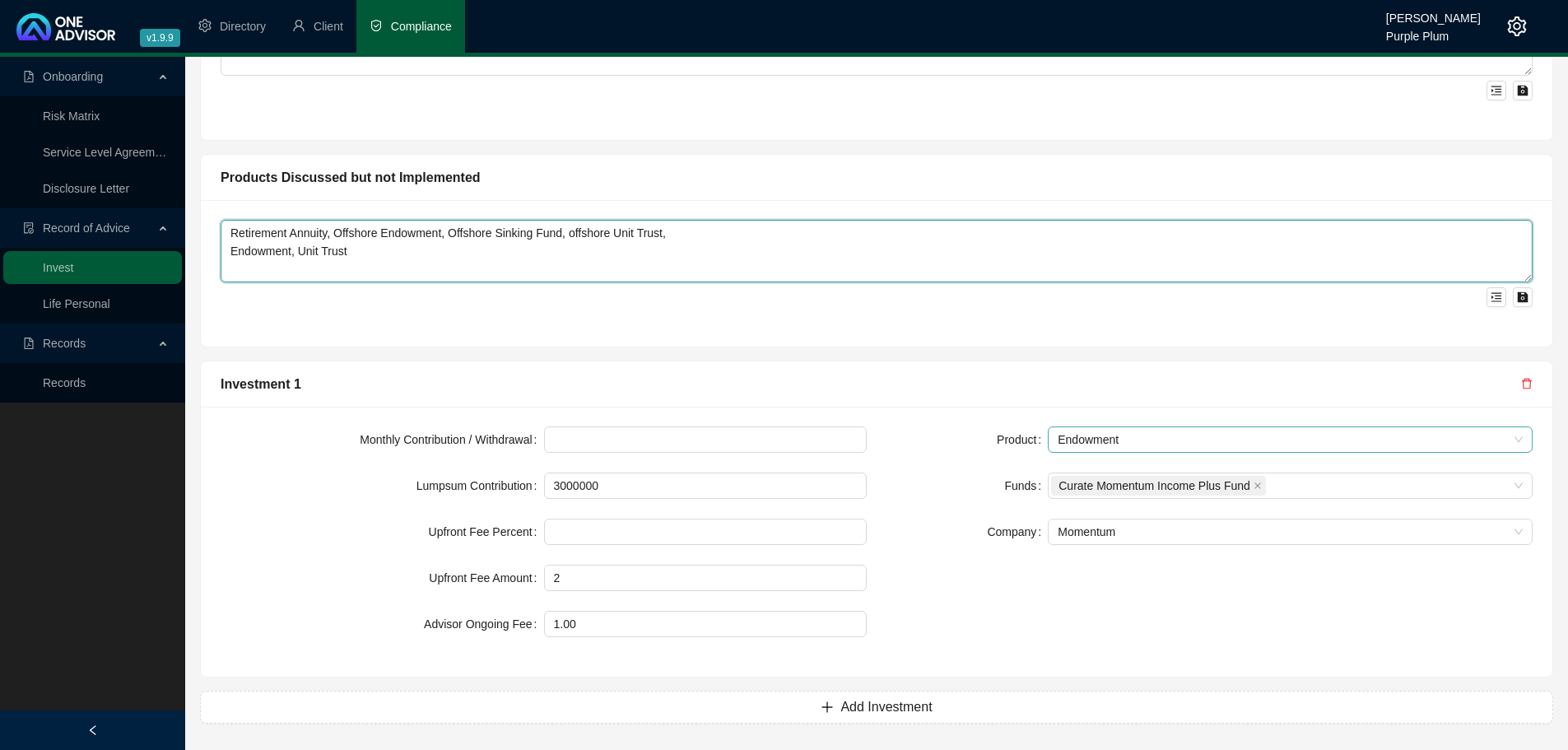
click at [1077, 441] on span "Endowment" at bounding box center [1290, 439] width 465 height 25
type textarea "Retirement Annuity, Offshore Endowment, Offshore Sinking Fund, offshore Unit Tr…"
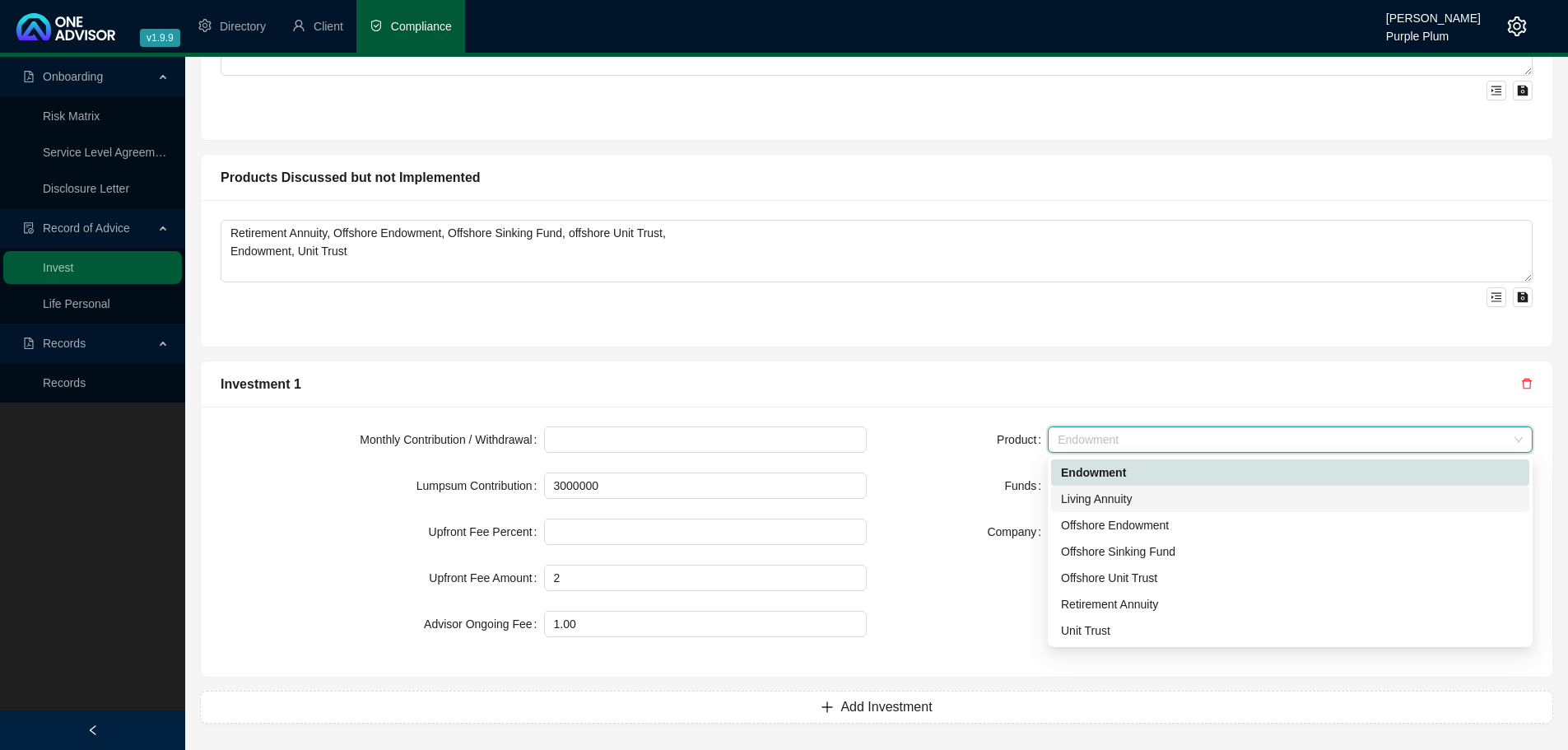
click at [1080, 509] on div "Living Annuity" at bounding box center [1290, 499] width 478 height 27
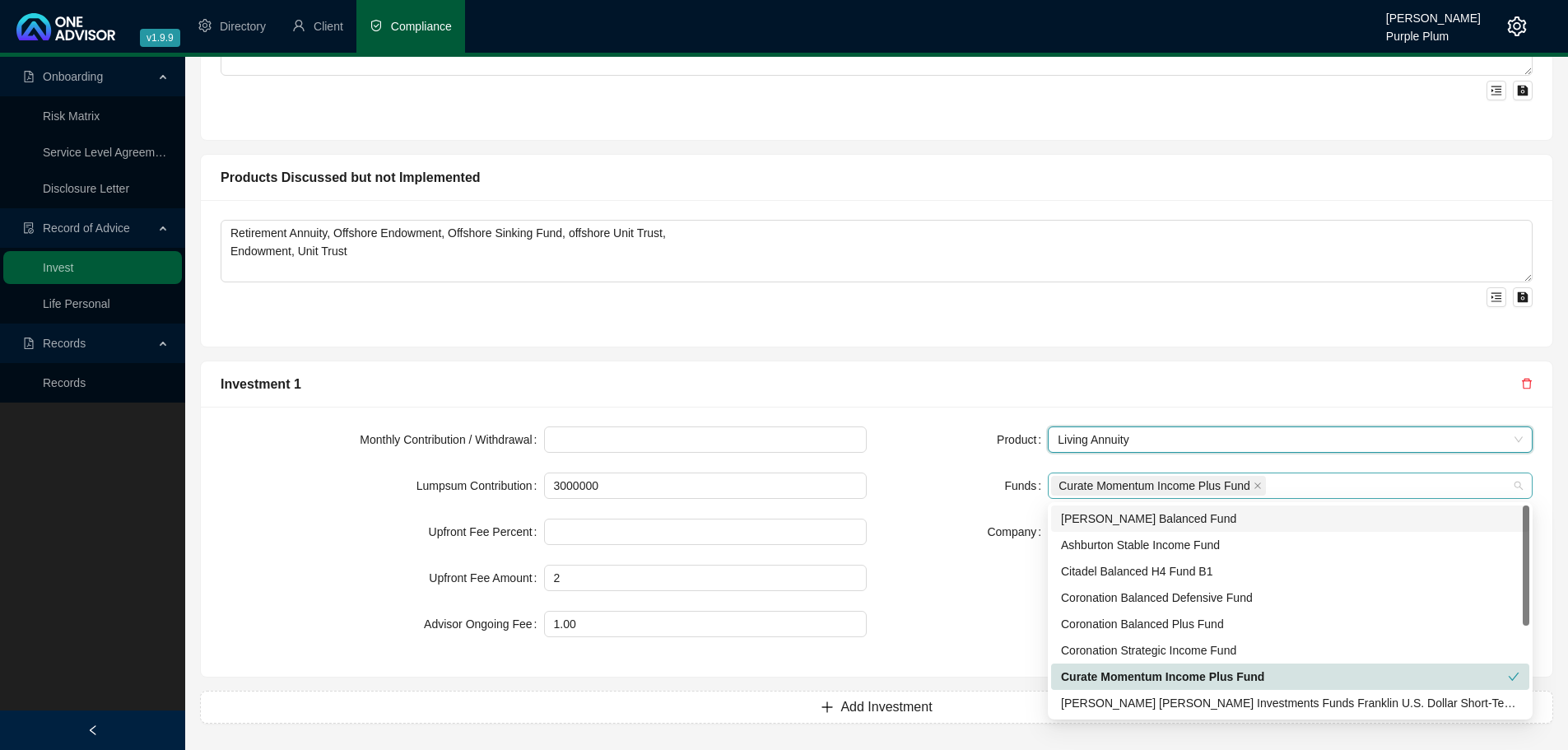
click at [1262, 488] on span "Curate Momentum Income Plus Fund" at bounding box center [1158, 486] width 214 height 20
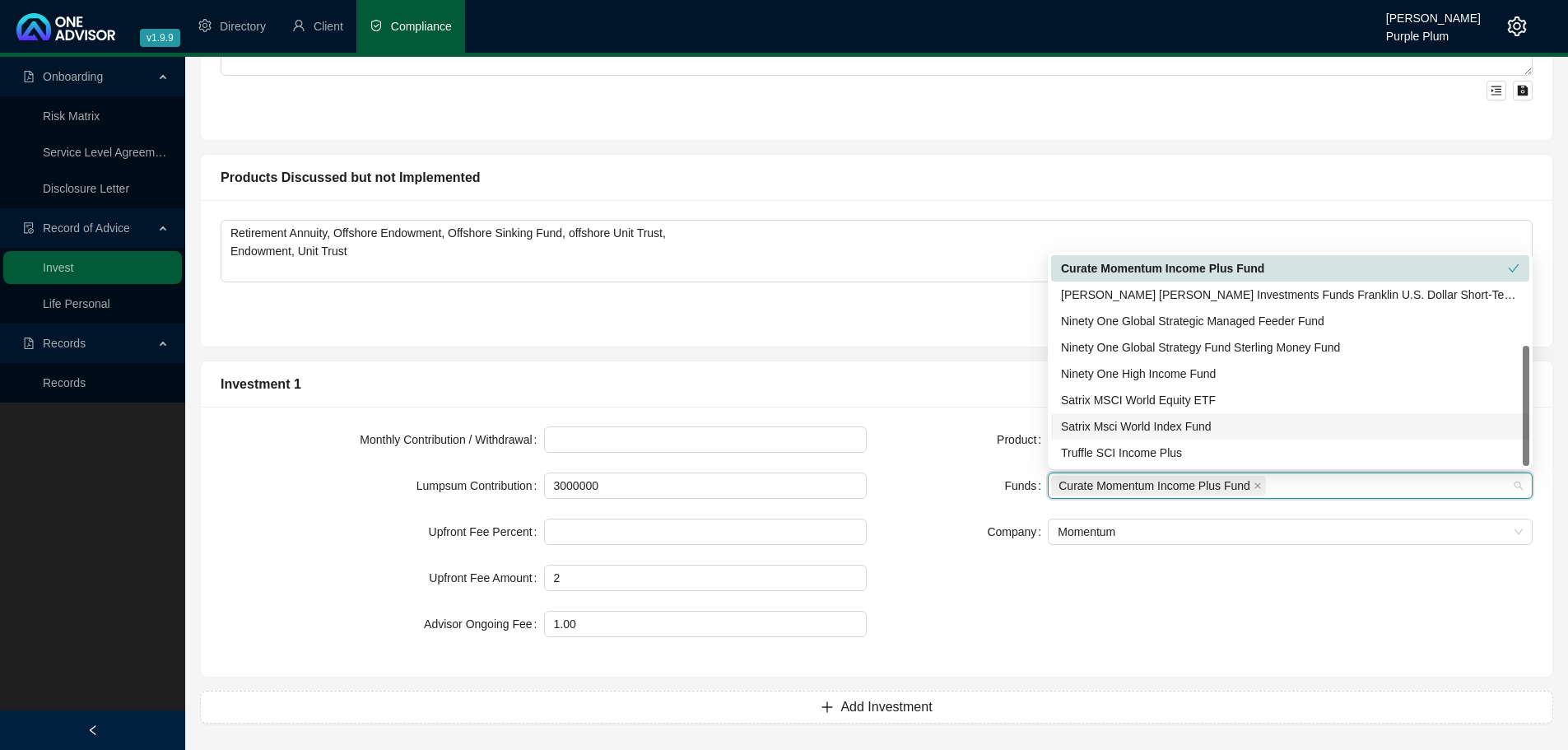
click at [893, 350] on div "Investment 1 Monthly Contribution / Withdrawal Lumpsum Contribution 3000000 Upf…" at bounding box center [876, 512] width 1367 height 330
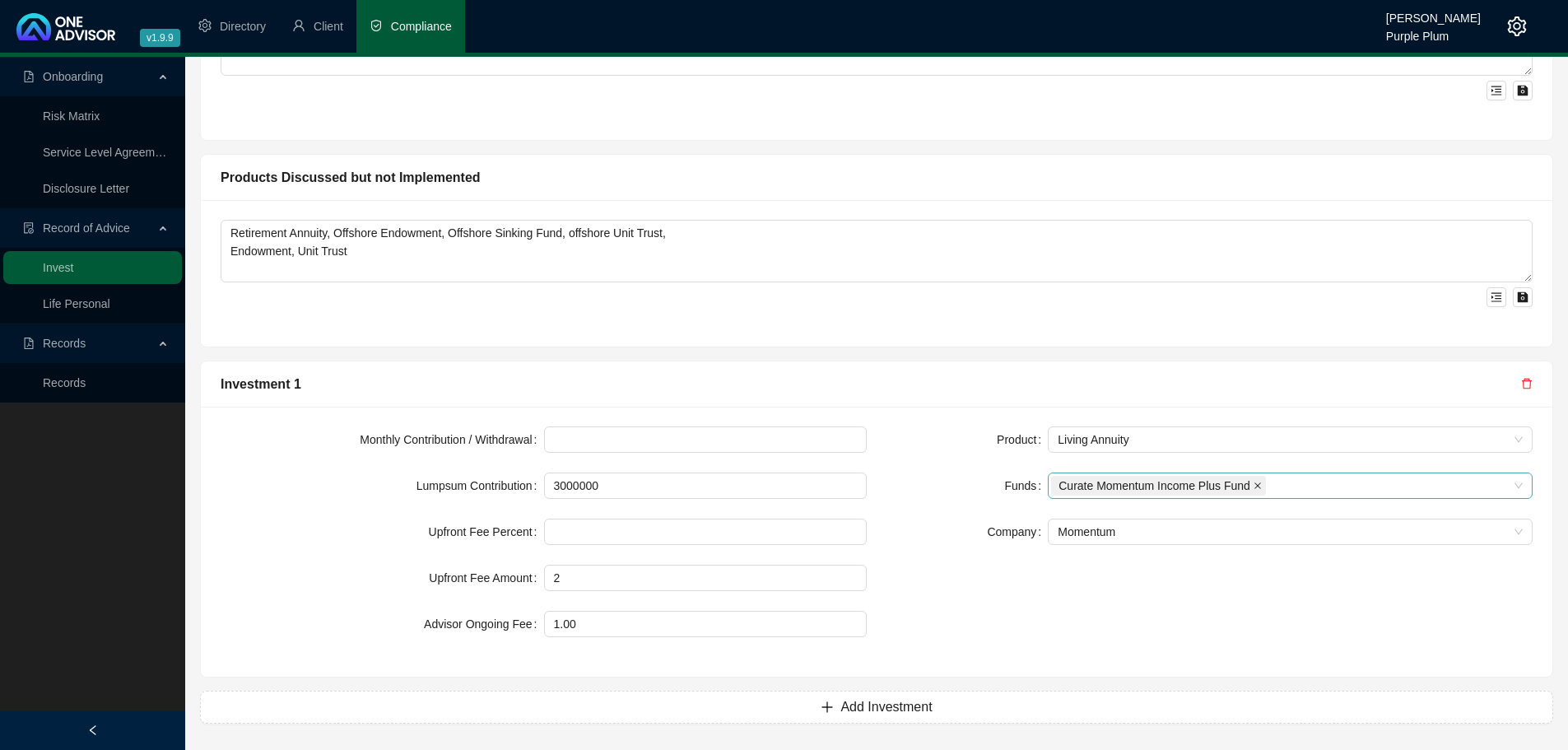
click at [1257, 490] on span at bounding box center [1257, 485] width 8 height 18
click at [1196, 481] on div at bounding box center [1281, 486] width 461 height 13
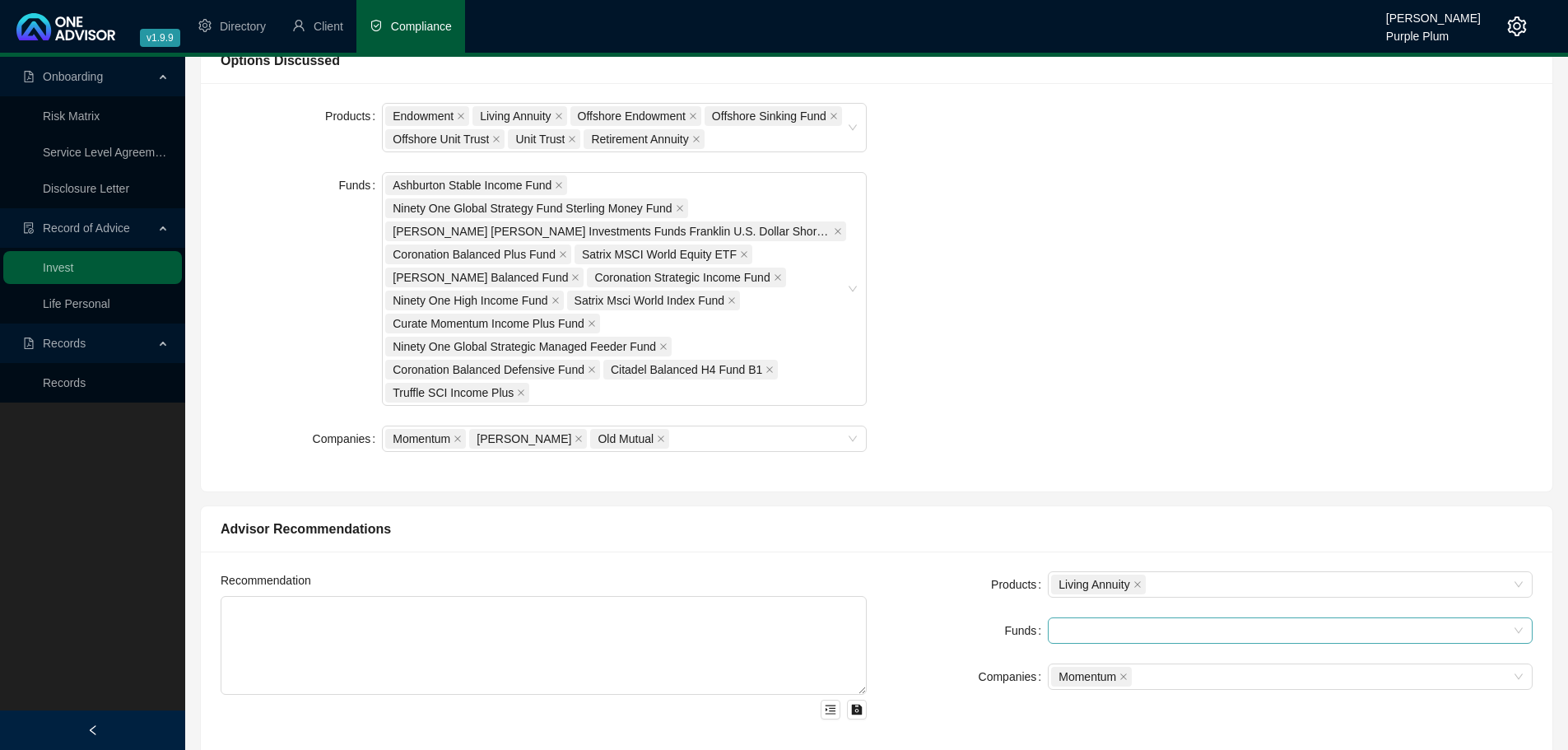
scroll to position [577, 0]
